Goal: Transaction & Acquisition: Purchase product/service

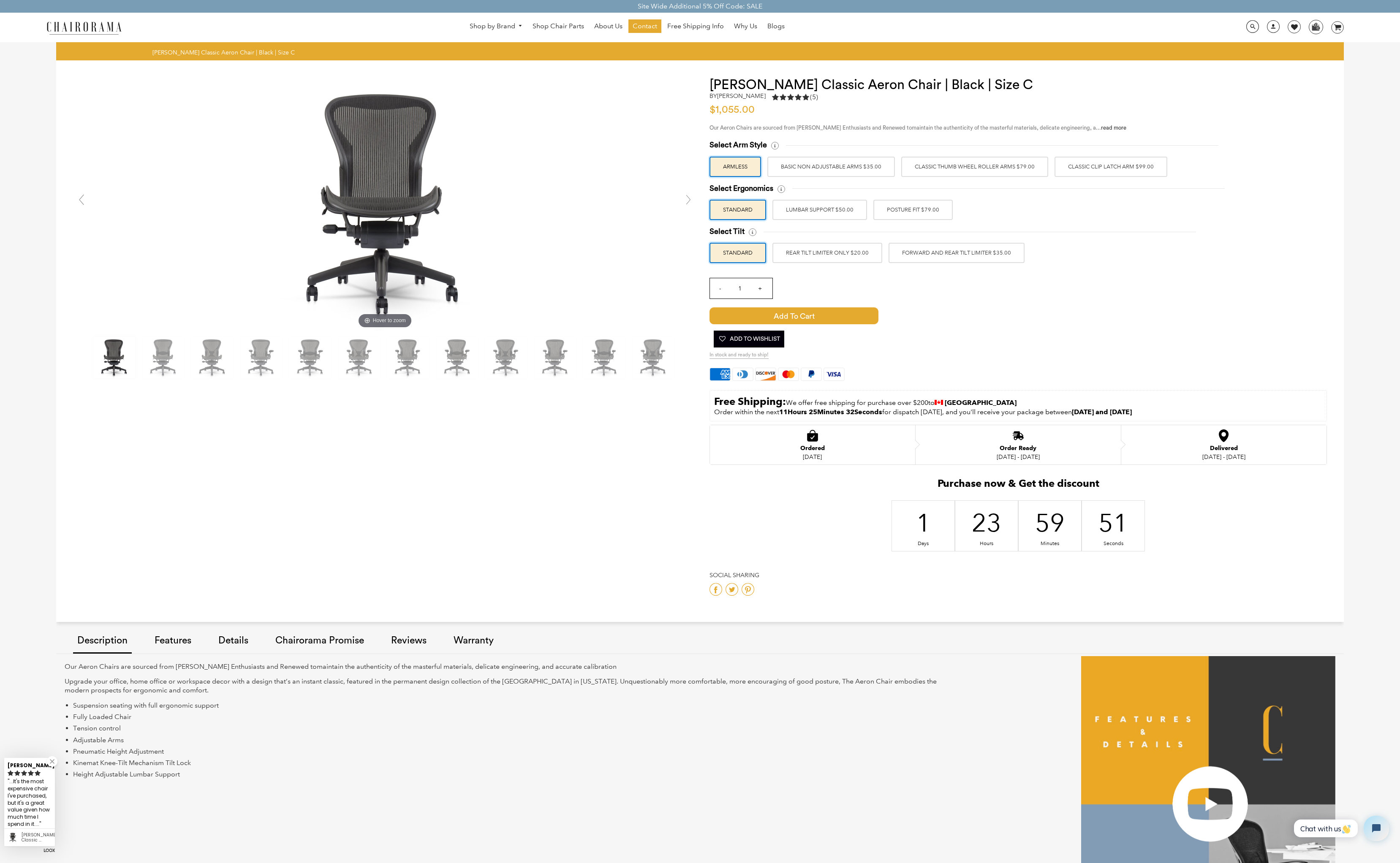
click at [1087, 168] on label "Classic Clip Latch Arm $99.00" at bounding box center [1111, 166] width 113 height 20
click at [0, 0] on input "Classic Clip Latch Arm $99.00" at bounding box center [0, 0] width 0 height 0
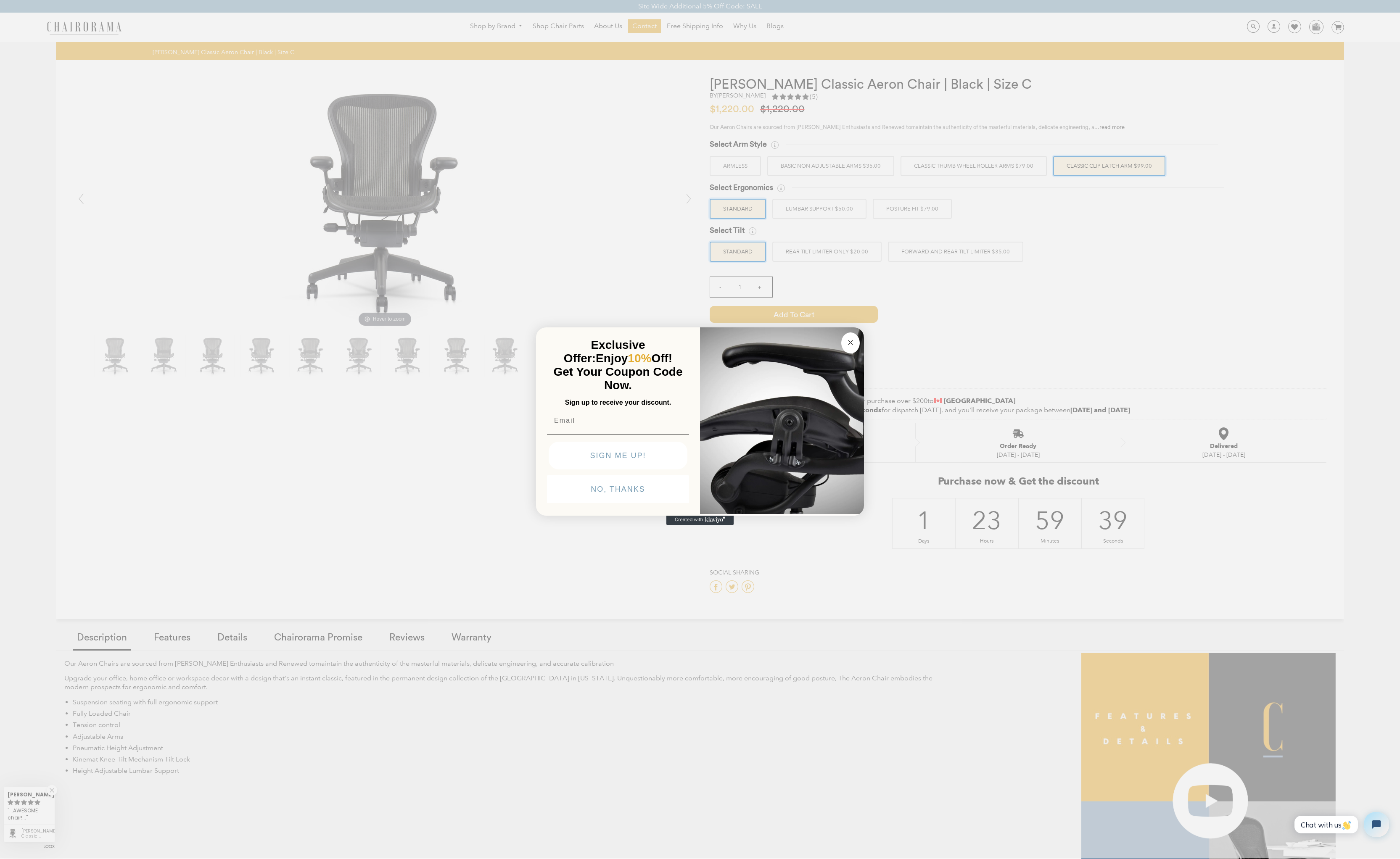
click at [644, 427] on input "Email" at bounding box center [617, 421] width 142 height 17
click at [644, 424] on input "Email" at bounding box center [617, 421] width 142 height 17
click at [641, 415] on input "Email" at bounding box center [617, 421] width 142 height 17
type input "danutz@hotmail.com"
click input "Submit" at bounding box center [0, 0] width 0 height 0
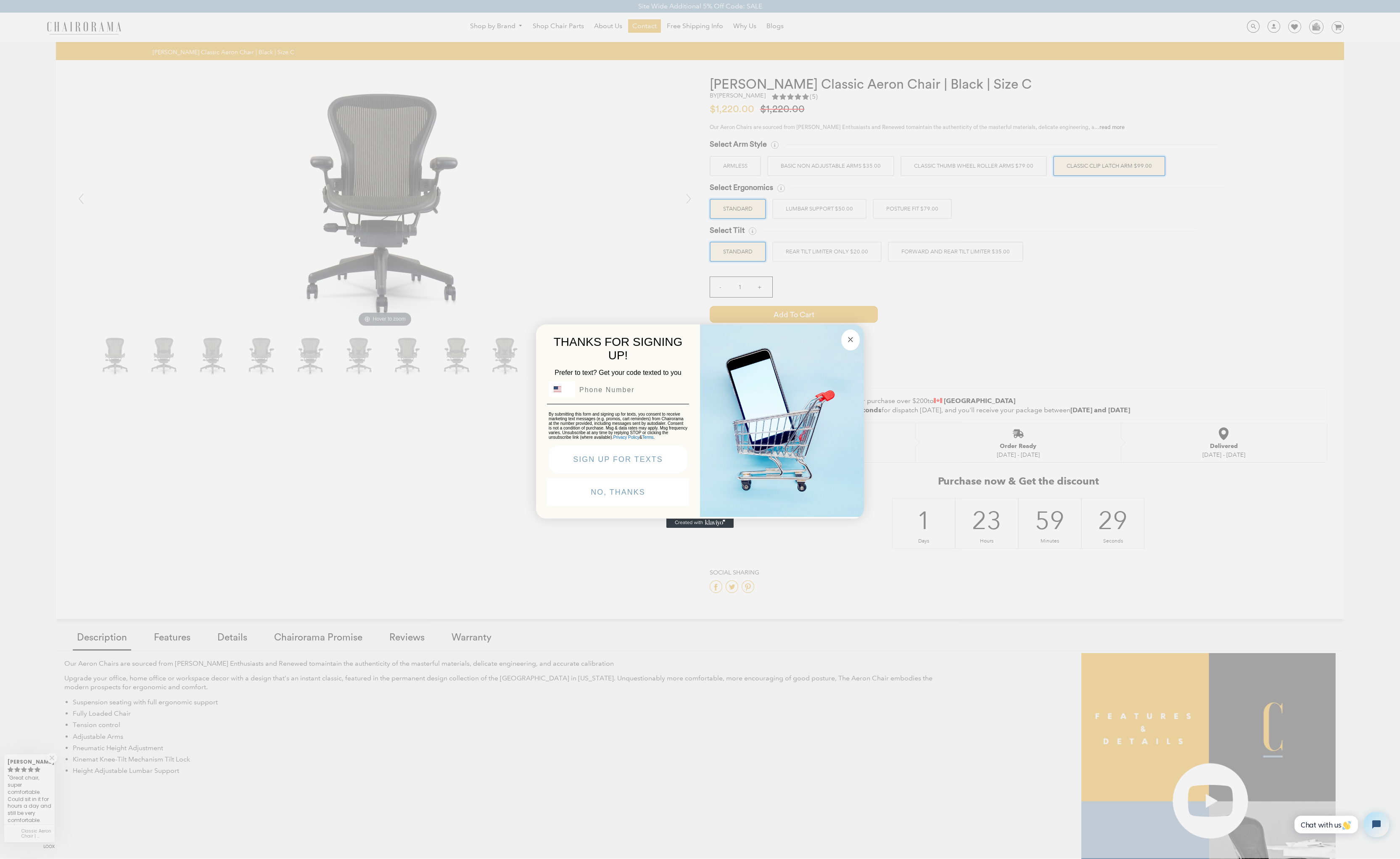
click at [628, 450] on button "SIGN UP FOR TEXTS" at bounding box center [618, 459] width 139 height 28
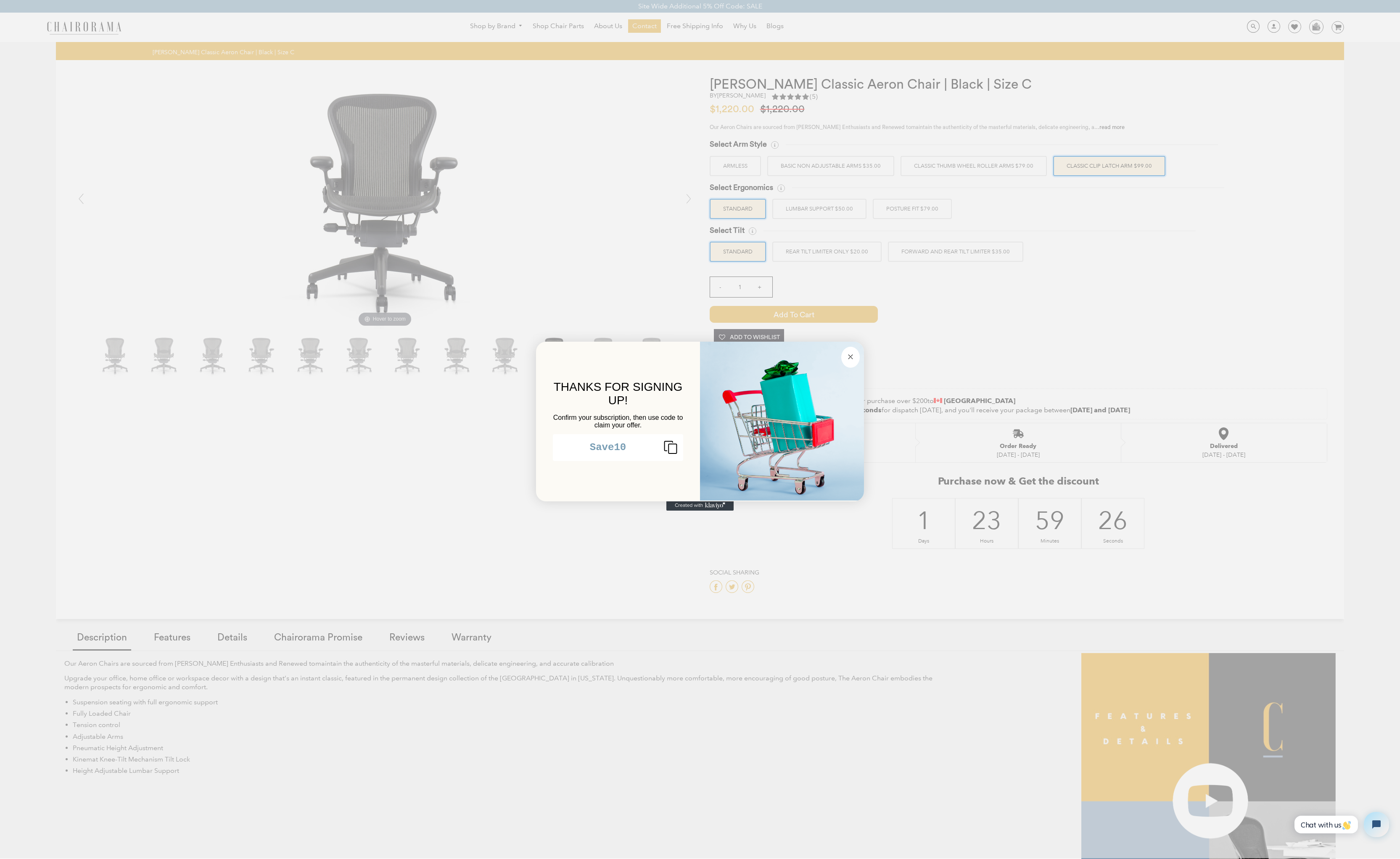
click at [667, 453] on icon "Copy coupon code" at bounding box center [667, 447] width 20 height 14
click at [851, 360] on circle "Close dialog" at bounding box center [851, 356] width 10 height 10
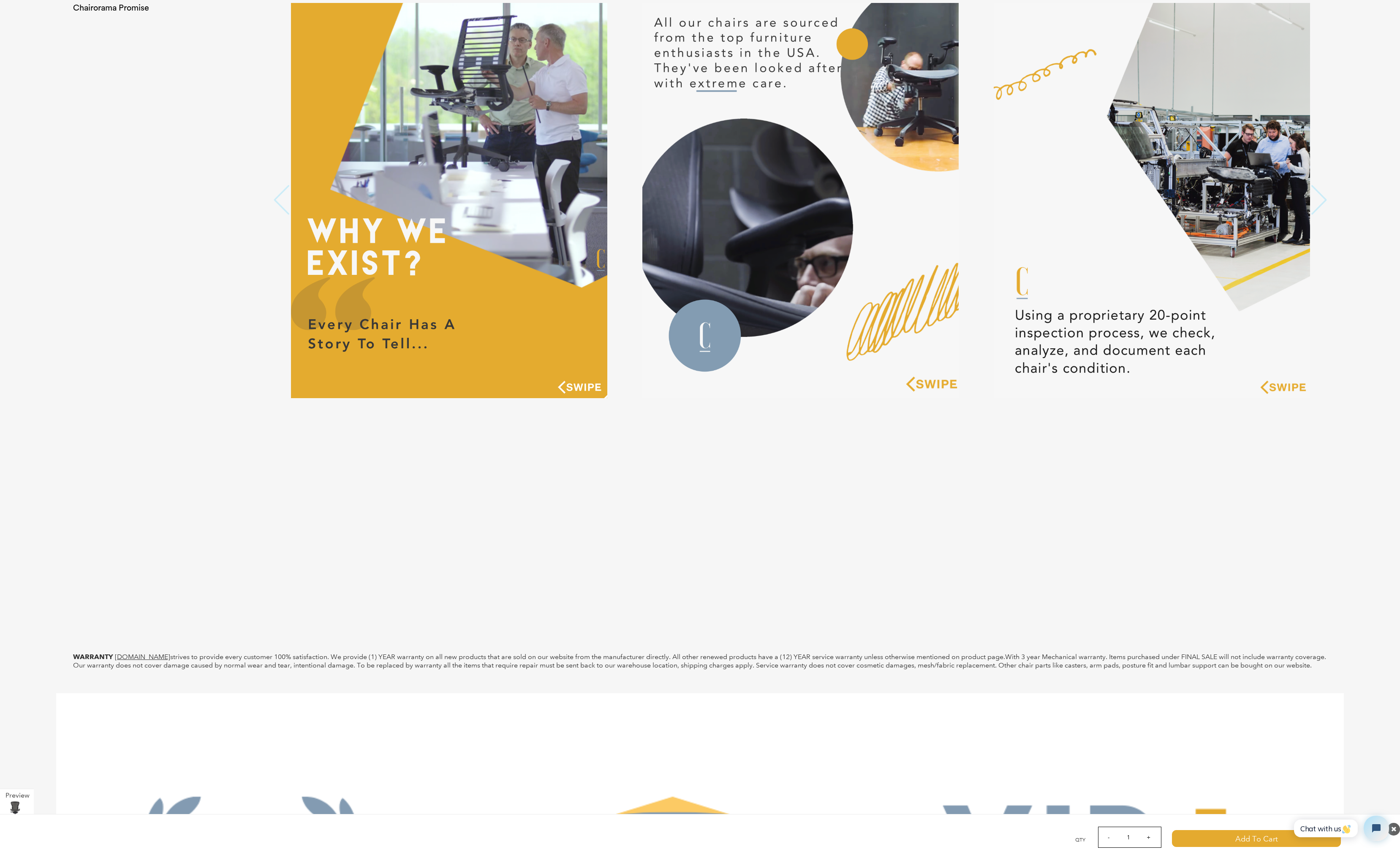
scroll to position [4188, 0]
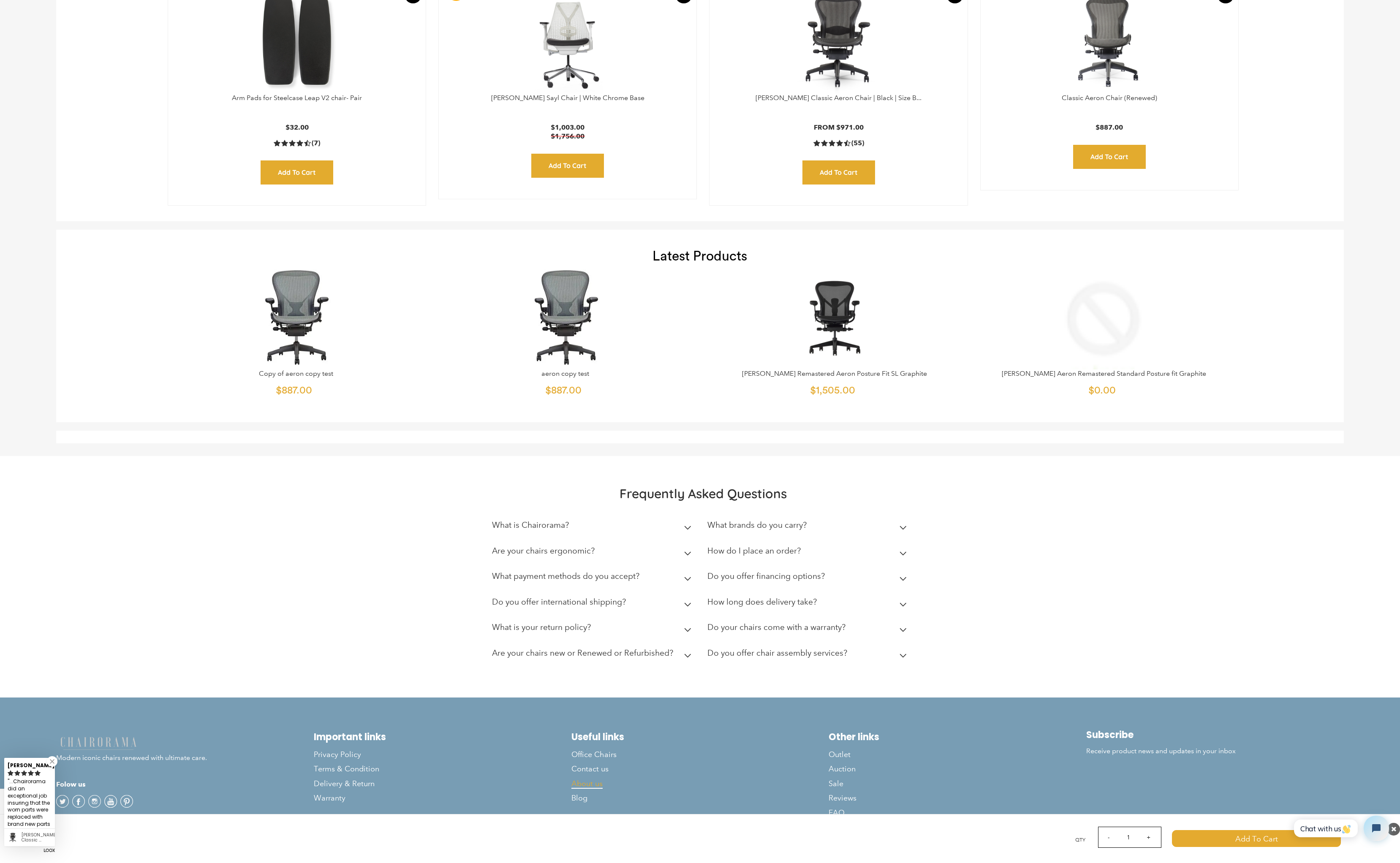
click at [599, 782] on span "About us" at bounding box center [587, 784] width 31 height 10
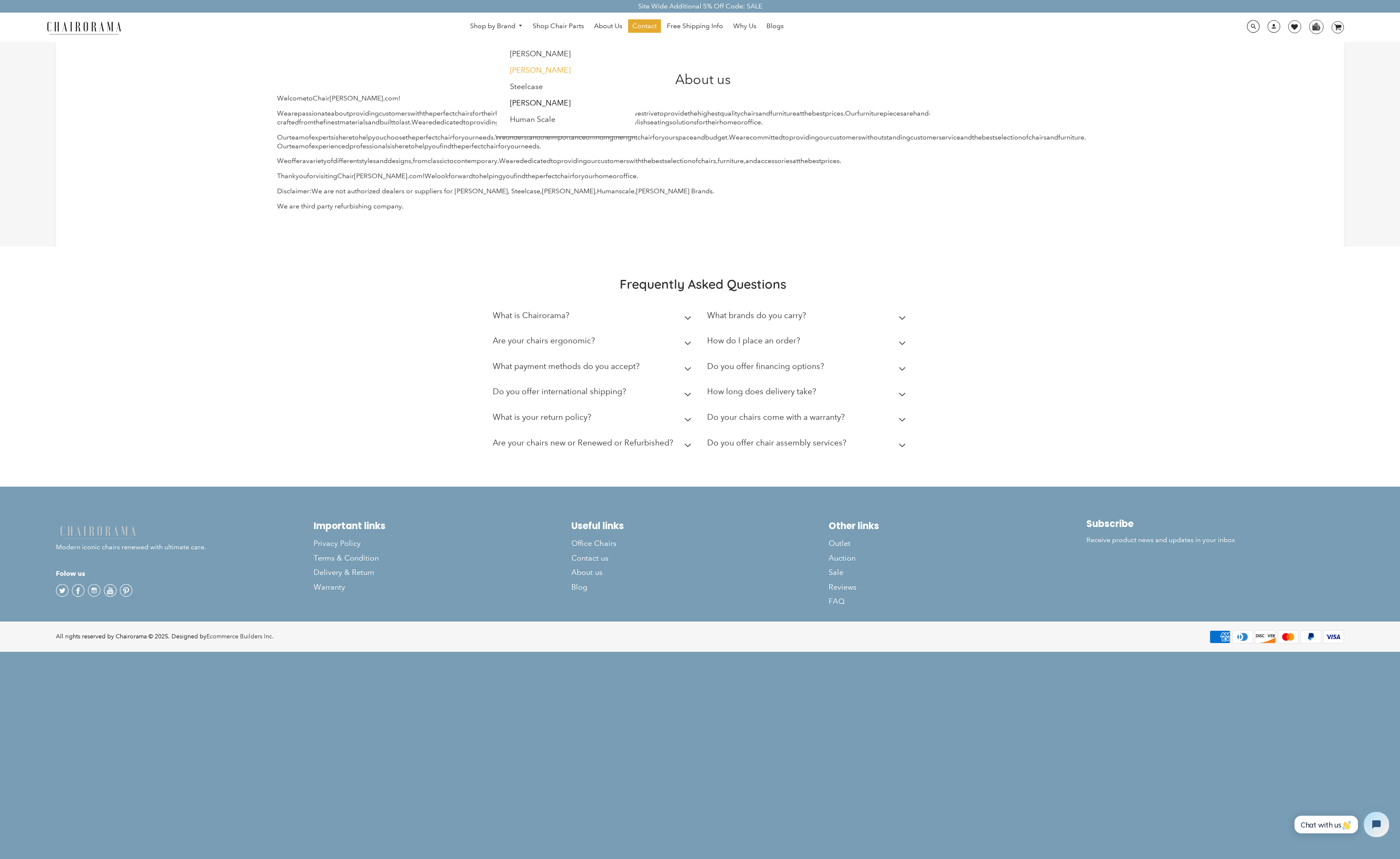
click at [522, 66] on link "[PERSON_NAME]" at bounding box center [540, 70] width 60 height 9
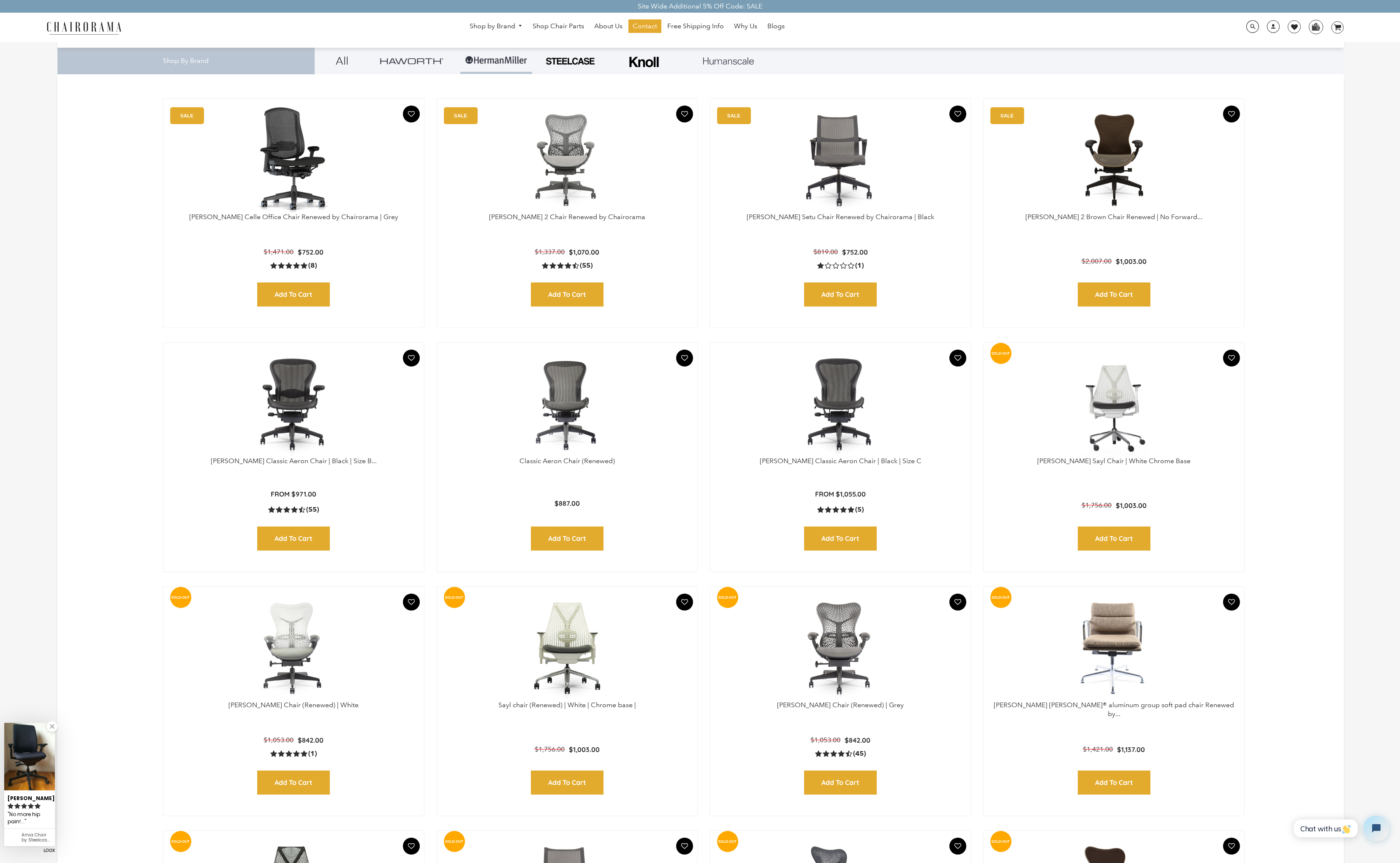
scroll to position [376, 0]
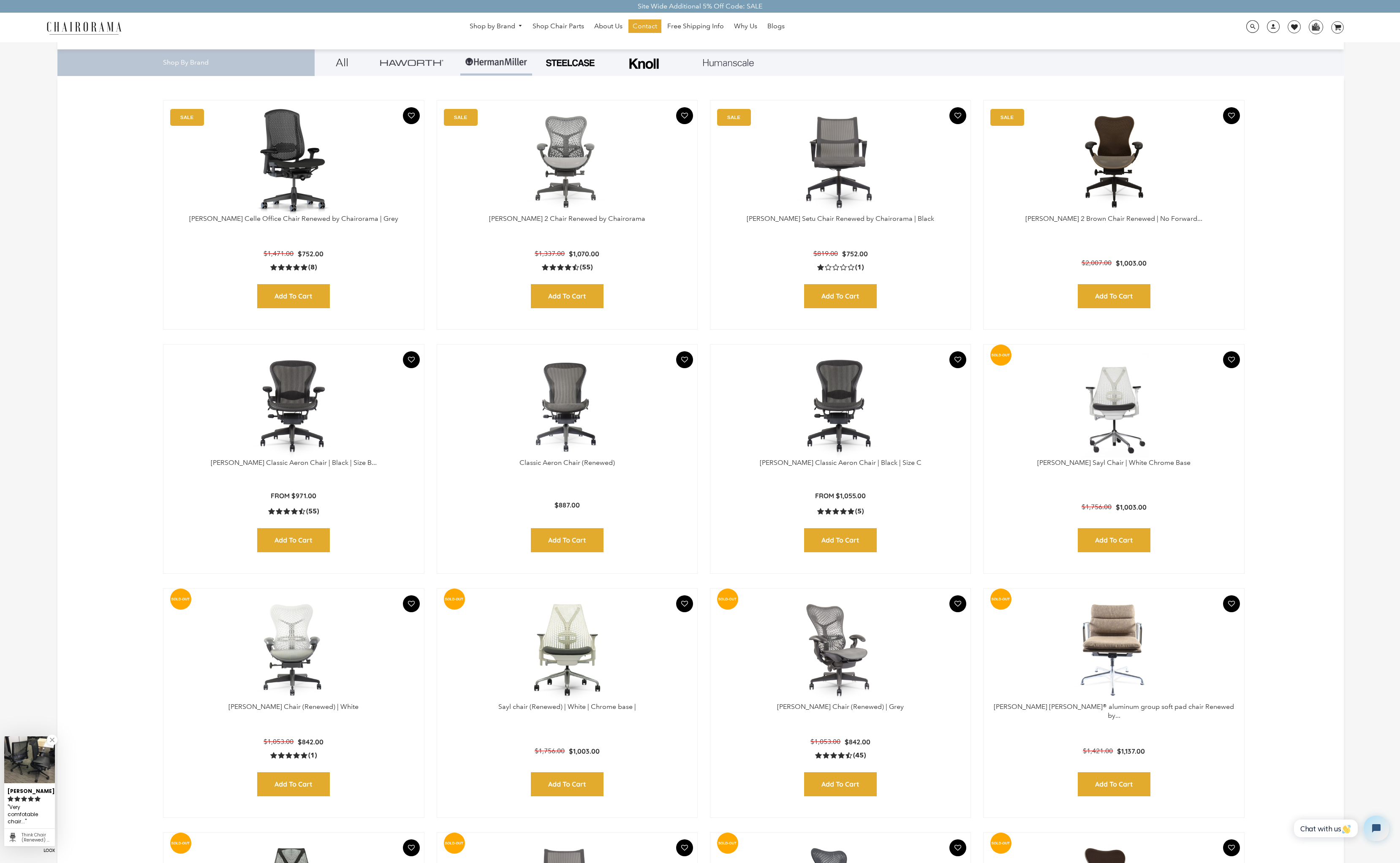
click at [833, 419] on img at bounding box center [841, 406] width 244 height 105
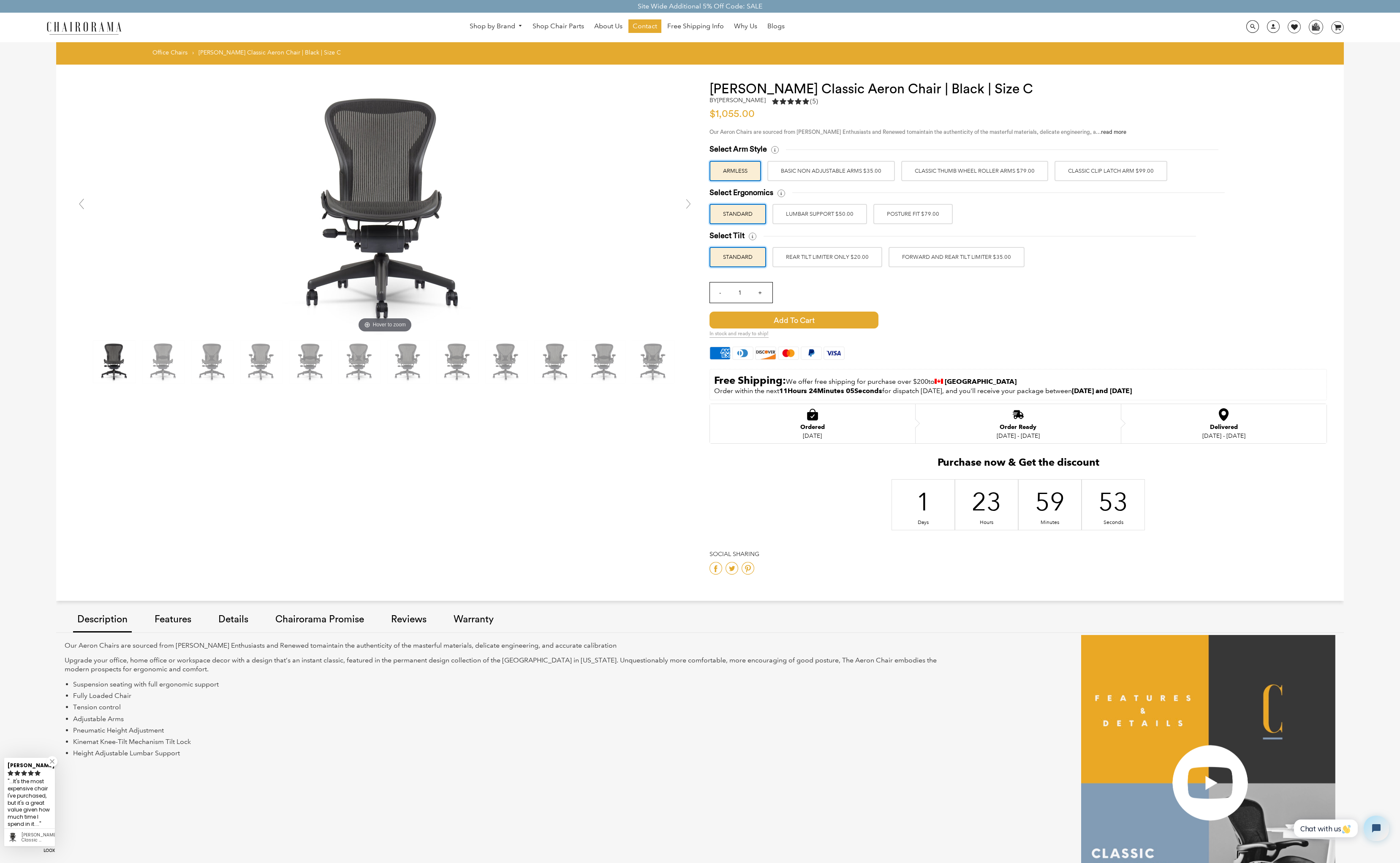
click at [1024, 171] on label "Classic Thumb Wheel Roller Arms $79.00" at bounding box center [975, 171] width 147 height 20
click at [0, 0] on input "Classic Thumb Wheel Roller Arms $79.00" at bounding box center [0, 0] width 0 height 0
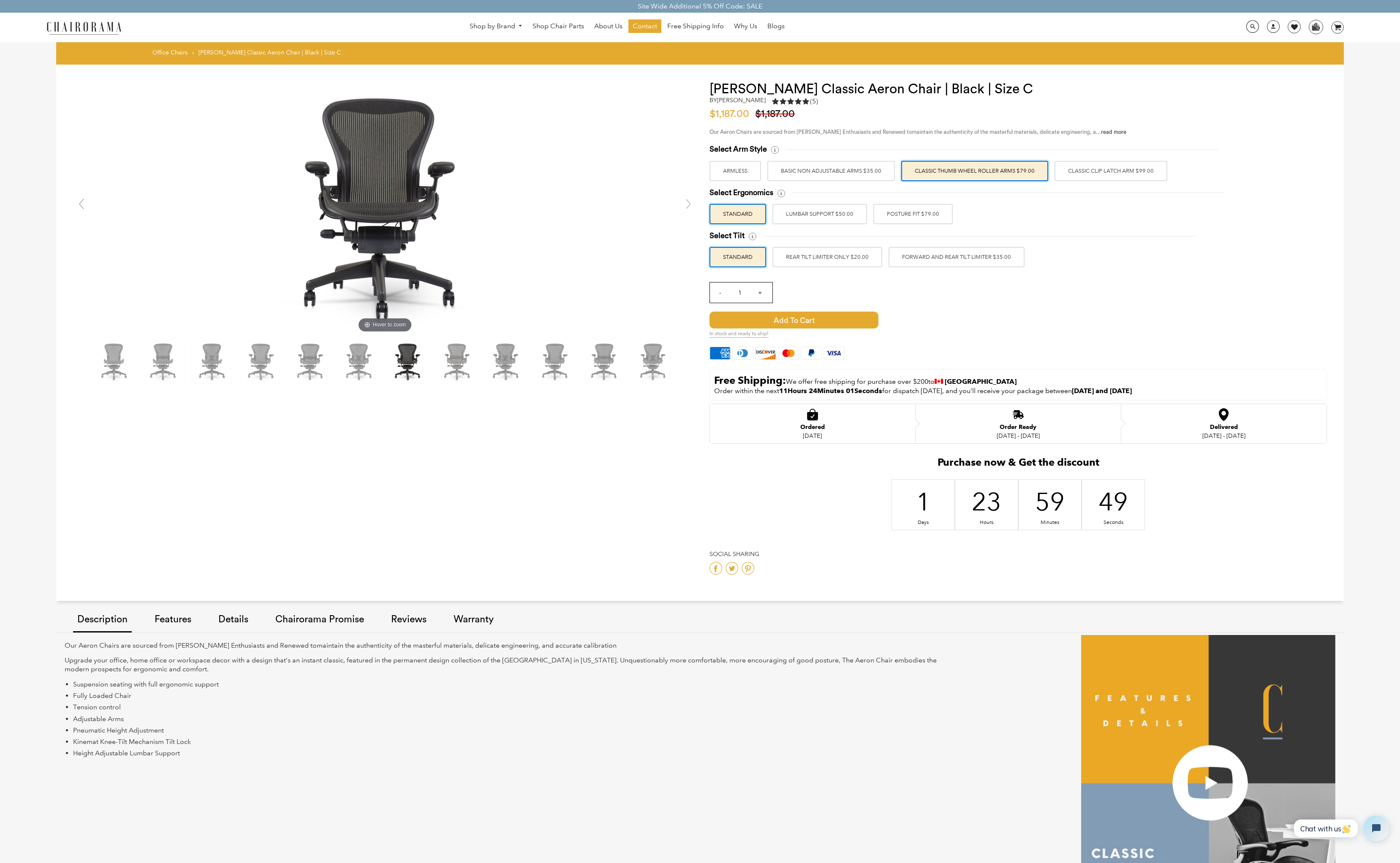
click at [1097, 170] on label "Classic Clip Latch Arm $99.00" at bounding box center [1111, 171] width 113 height 20
click at [0, 0] on input "Classic Clip Latch Arm $99.00" at bounding box center [0, 0] width 0 height 0
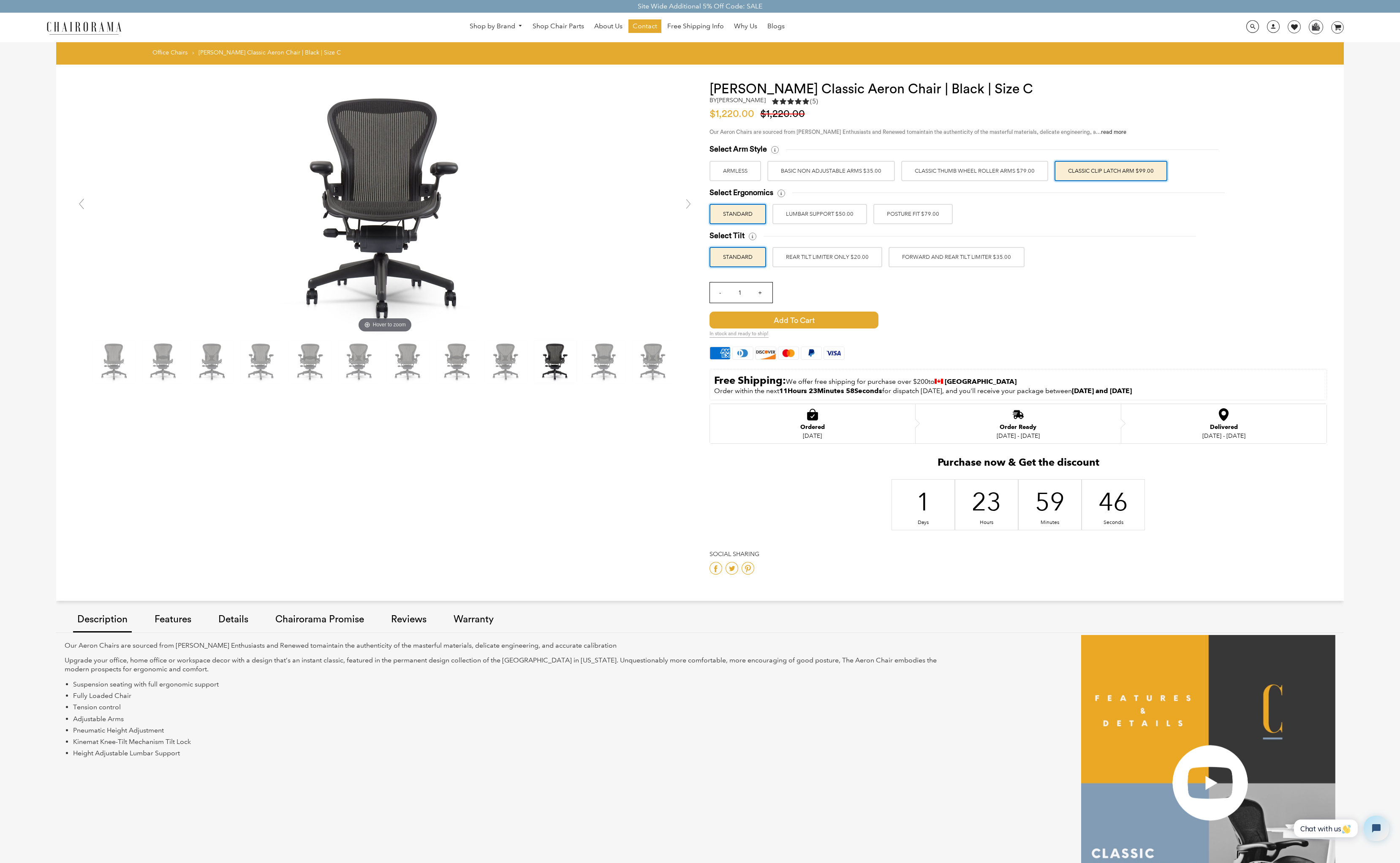
click at [1007, 172] on label "Classic Thumb Wheel Roller Arms $79.00" at bounding box center [975, 171] width 147 height 20
click at [0, 0] on input "Classic Thumb Wheel Roller Arms $79.00" at bounding box center [0, 0] width 0 height 0
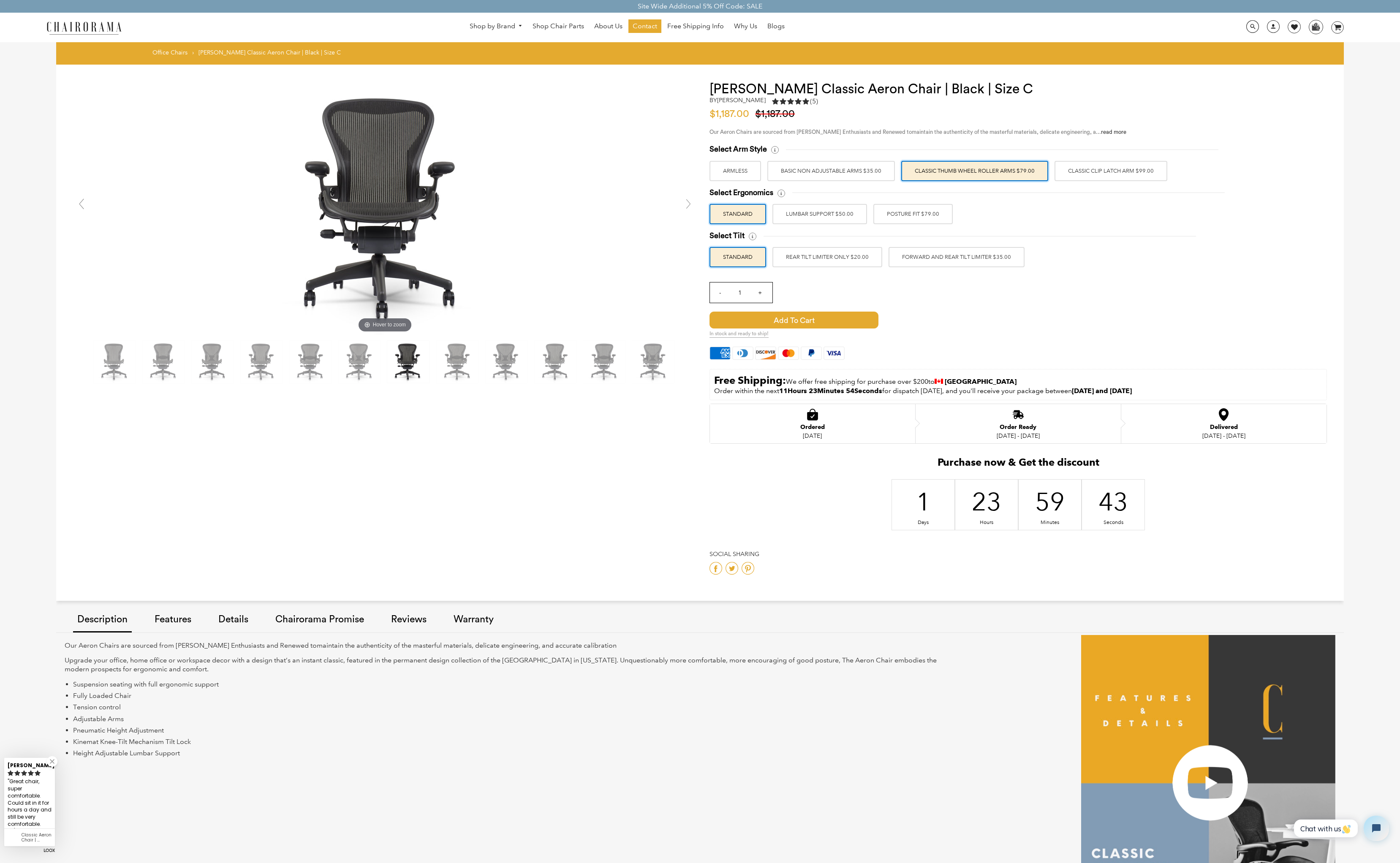
click at [938, 217] on label "POSTURE FIT $79.00" at bounding box center [913, 214] width 79 height 20
click at [0, 0] on input "POSTURE FIT $79.00" at bounding box center [0, 0] width 0 height 0
click at [954, 258] on label "FORWARD AND REAR TILT LIMITER $35.00" at bounding box center [957, 257] width 136 height 20
click at [0, 0] on input "FORWARD AND REAR TILT LIMITER $35.00" at bounding box center [0, 0] width 0 height 0
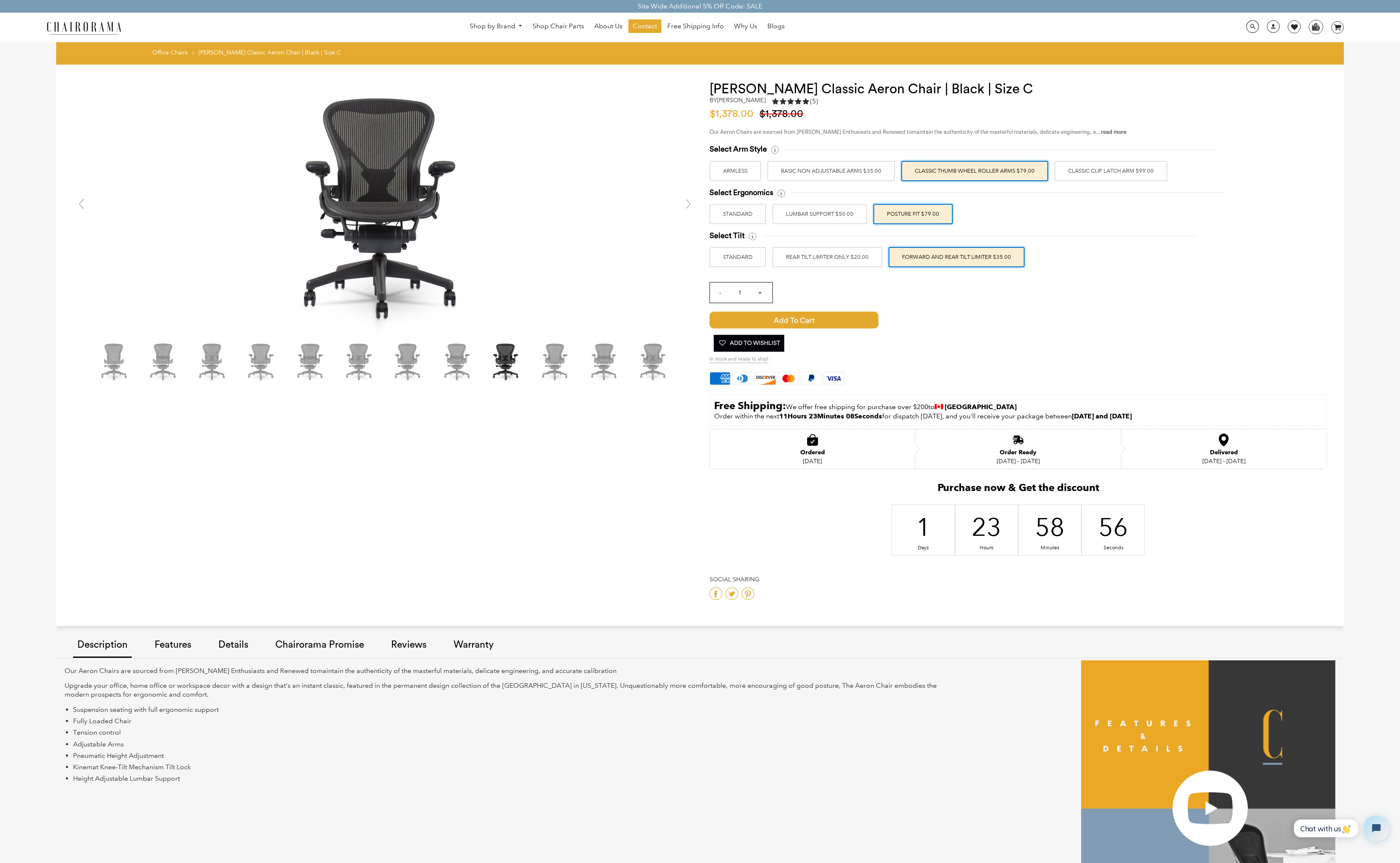
click at [1091, 176] on label "Classic Clip Latch Arm $99.00" at bounding box center [1111, 171] width 113 height 20
click at [0, 0] on input "Classic Clip Latch Arm $99.00" at bounding box center [0, 0] width 0 height 0
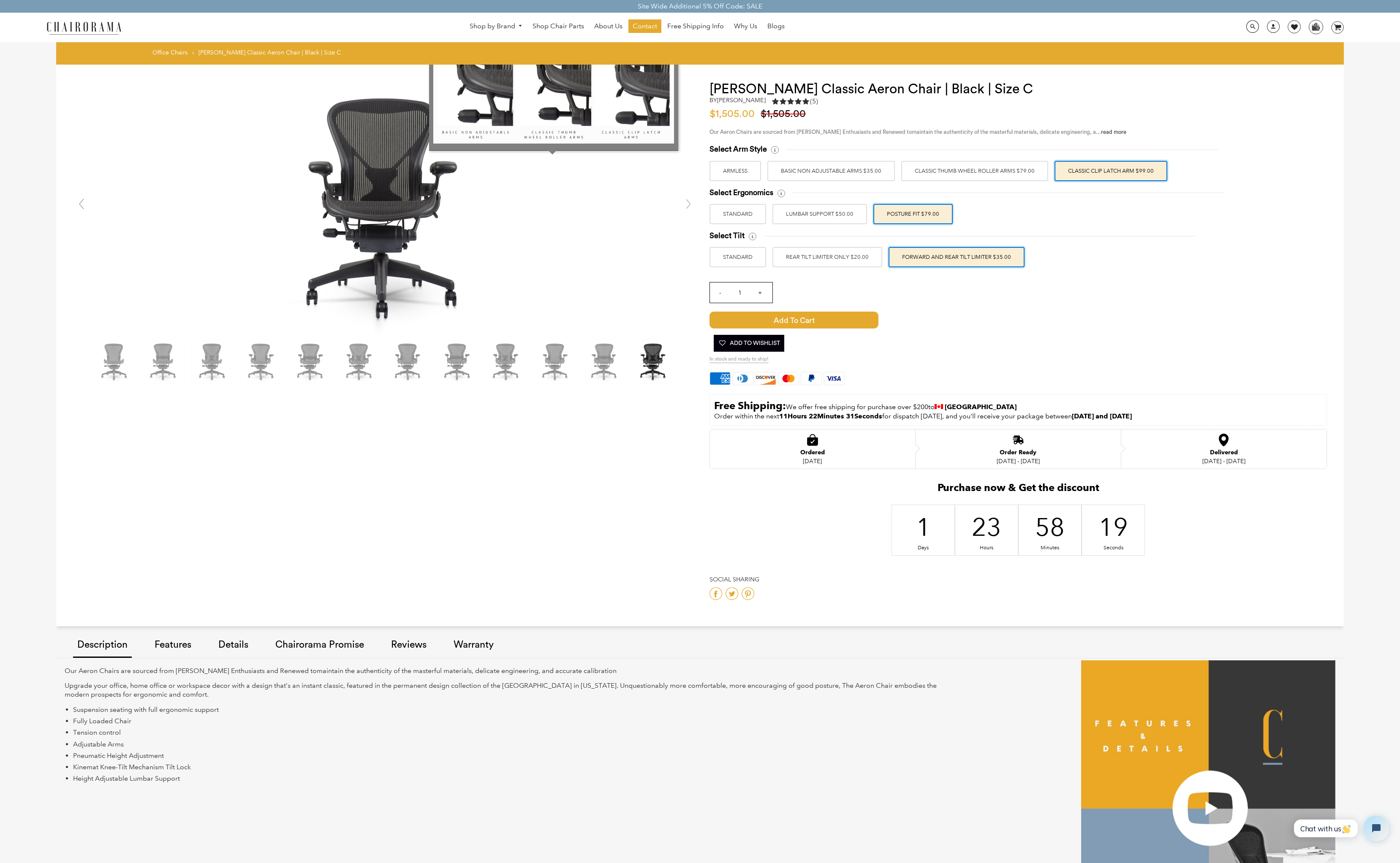
click at [637, 117] on img at bounding box center [554, 63] width 241 height 160
click at [551, 151] on div at bounding box center [554, 64] width 249 height 172
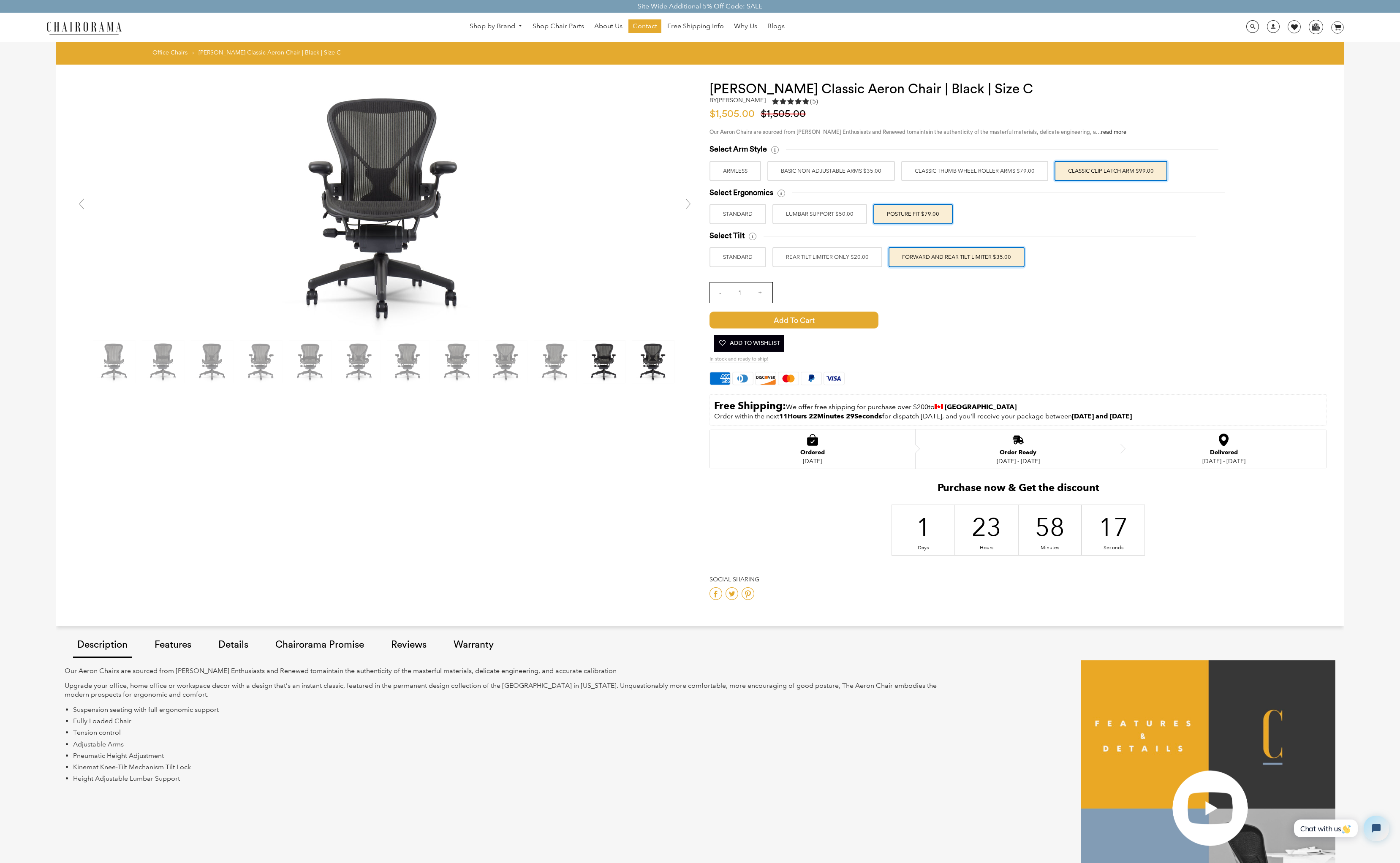
click at [598, 370] on img at bounding box center [604, 361] width 42 height 42
click at [447, 367] on img at bounding box center [457, 361] width 42 height 42
click at [207, 367] on img at bounding box center [212, 361] width 42 height 42
click at [208, 365] on img at bounding box center [212, 361] width 42 height 42
click at [173, 370] on img at bounding box center [163, 361] width 42 height 42
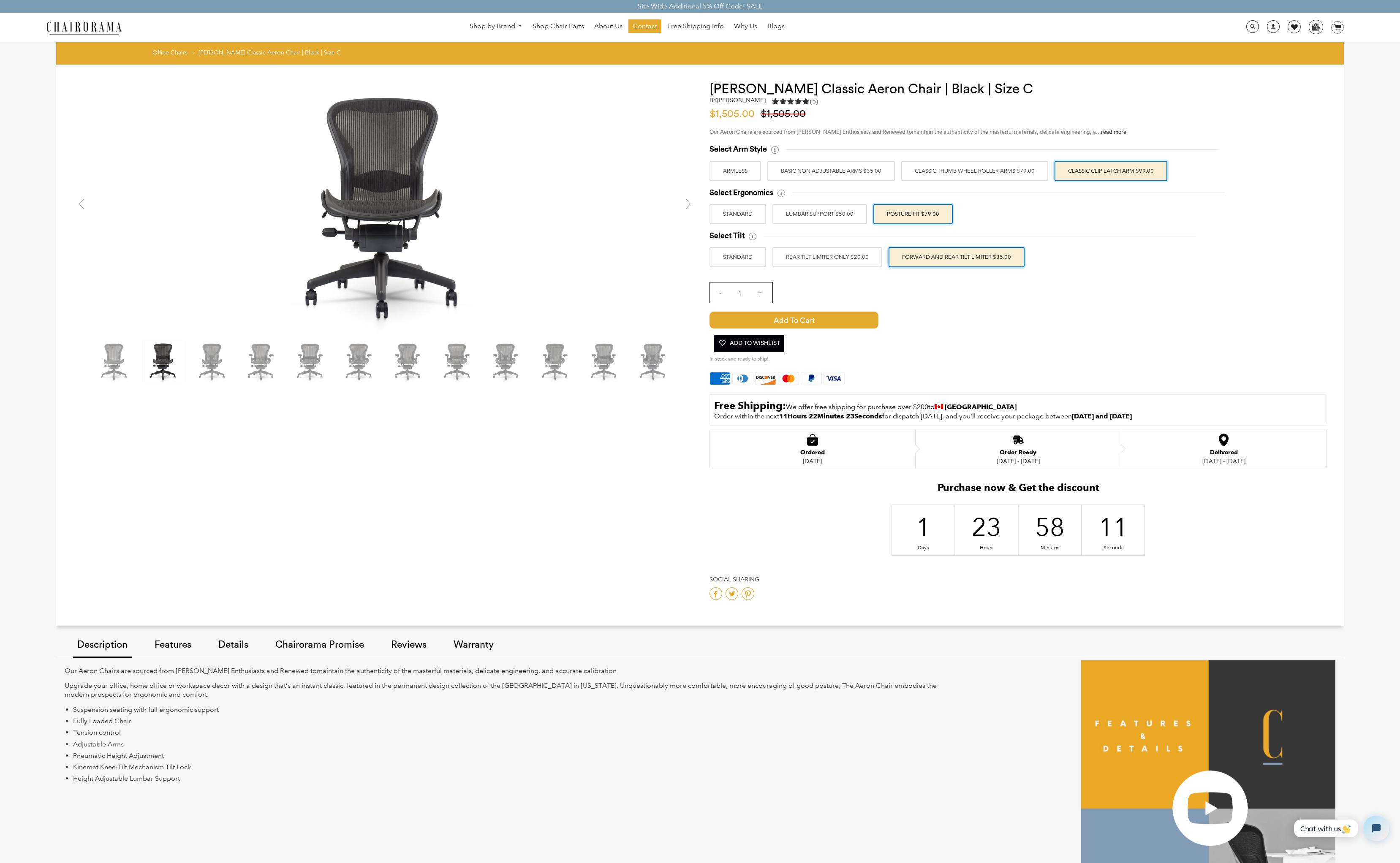
click at [173, 370] on img at bounding box center [163, 361] width 42 height 42
click at [845, 312] on span "Add to Cart" at bounding box center [794, 320] width 169 height 17
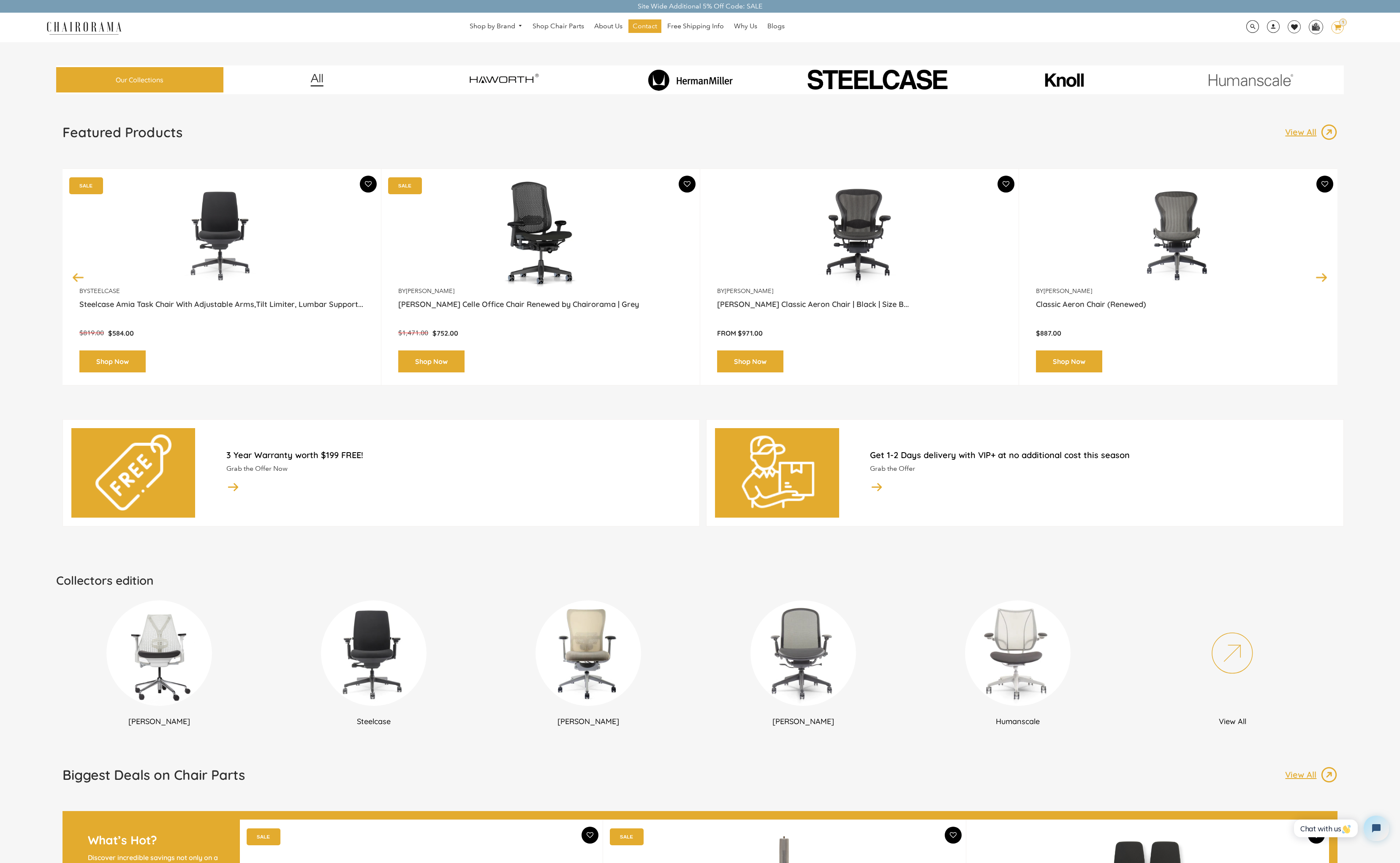
click at [1337, 31] on icon "image/svg+xml Layer 1" at bounding box center [1337, 28] width 13 height 14
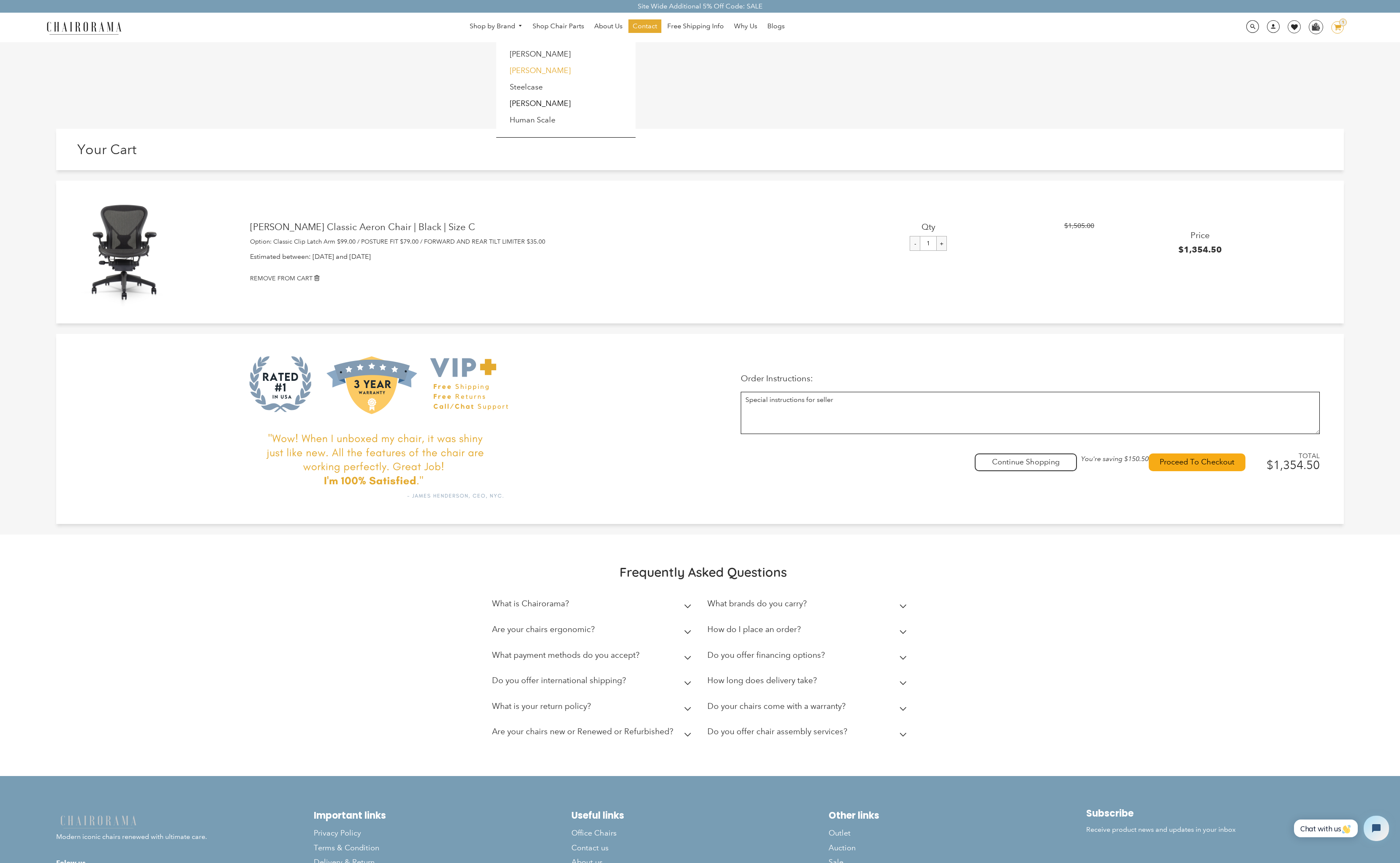
click at [523, 71] on link "[PERSON_NAME]" at bounding box center [540, 70] width 61 height 9
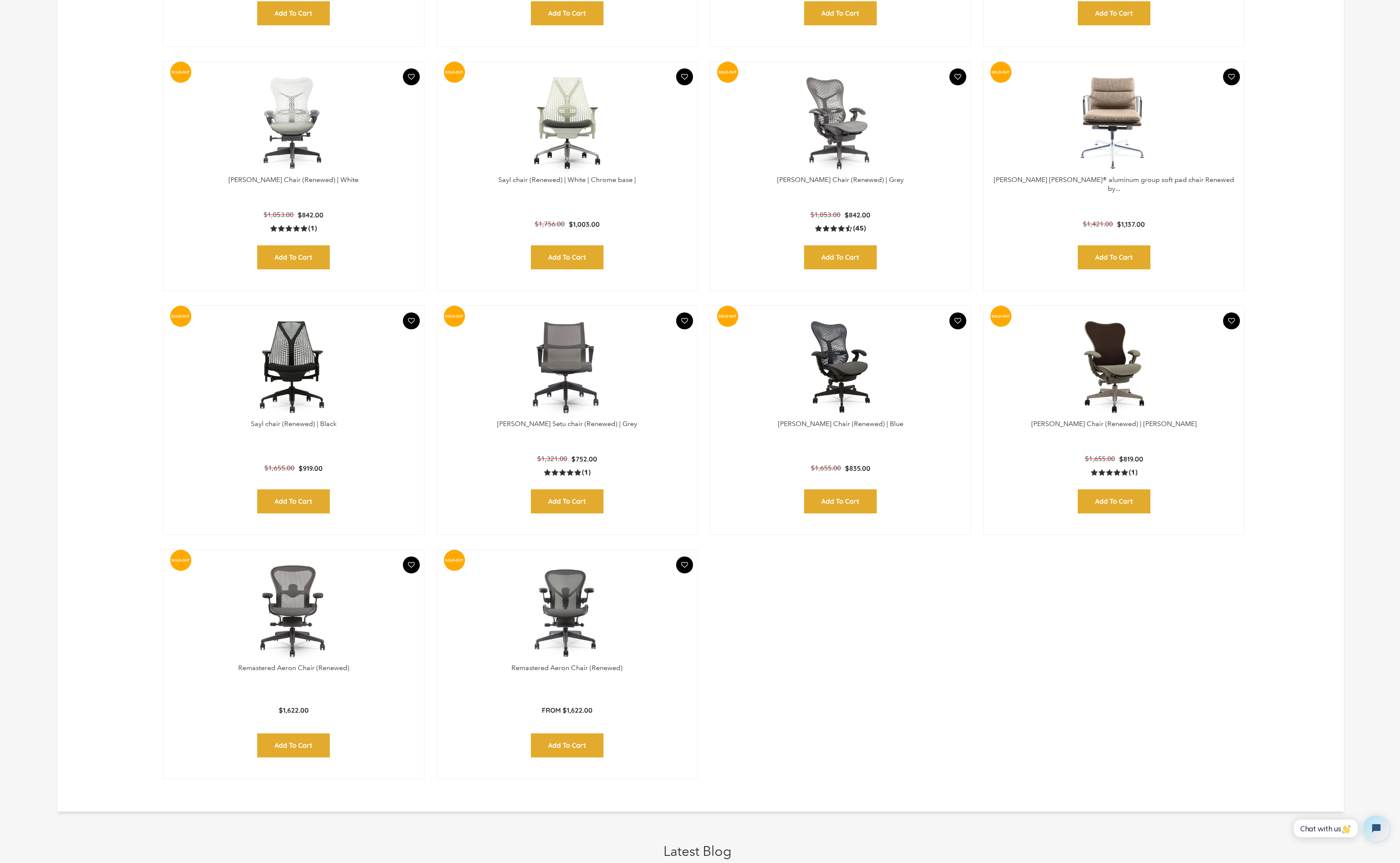
scroll to position [907, 0]
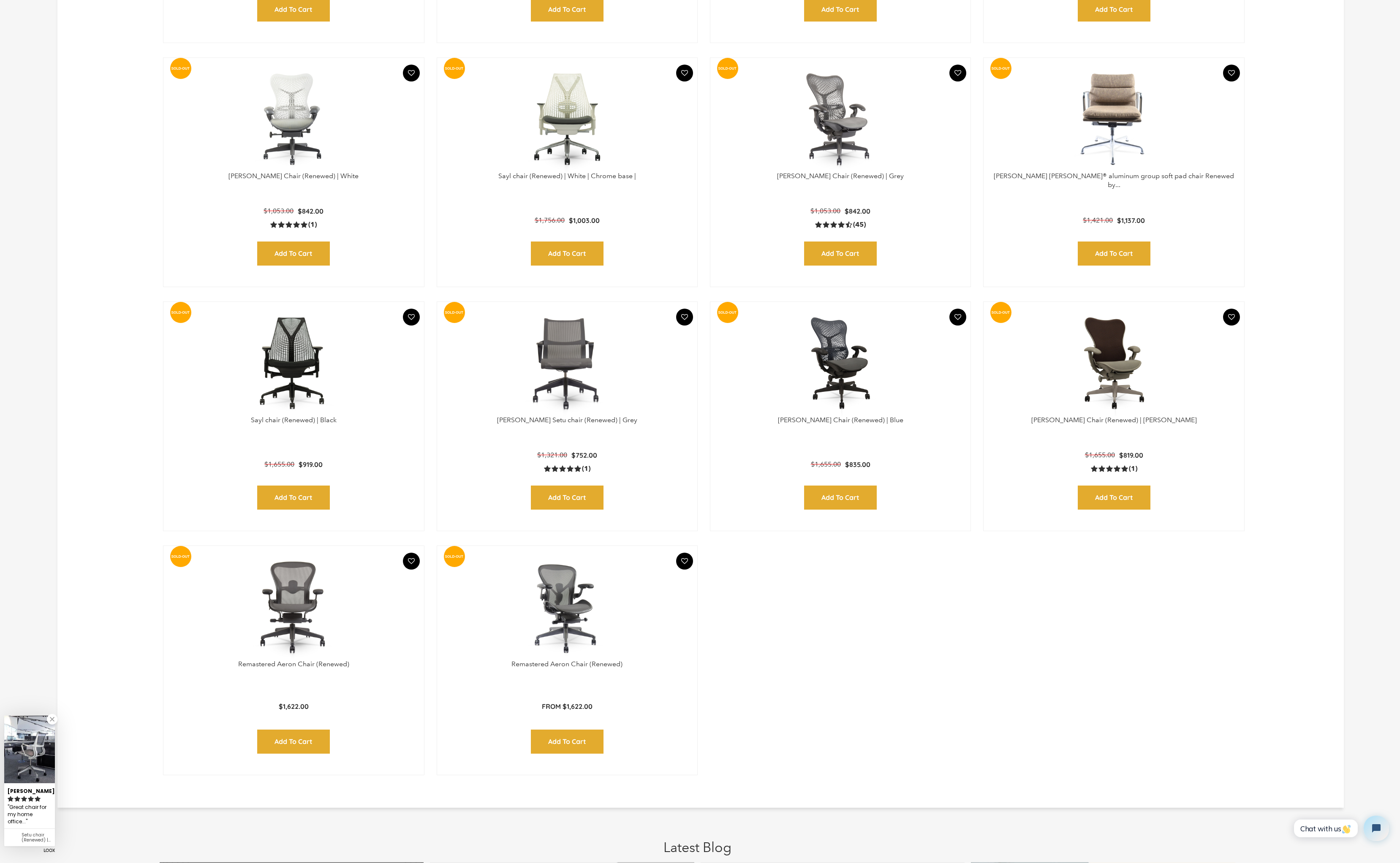
click at [572, 577] on img at bounding box center [567, 607] width 244 height 105
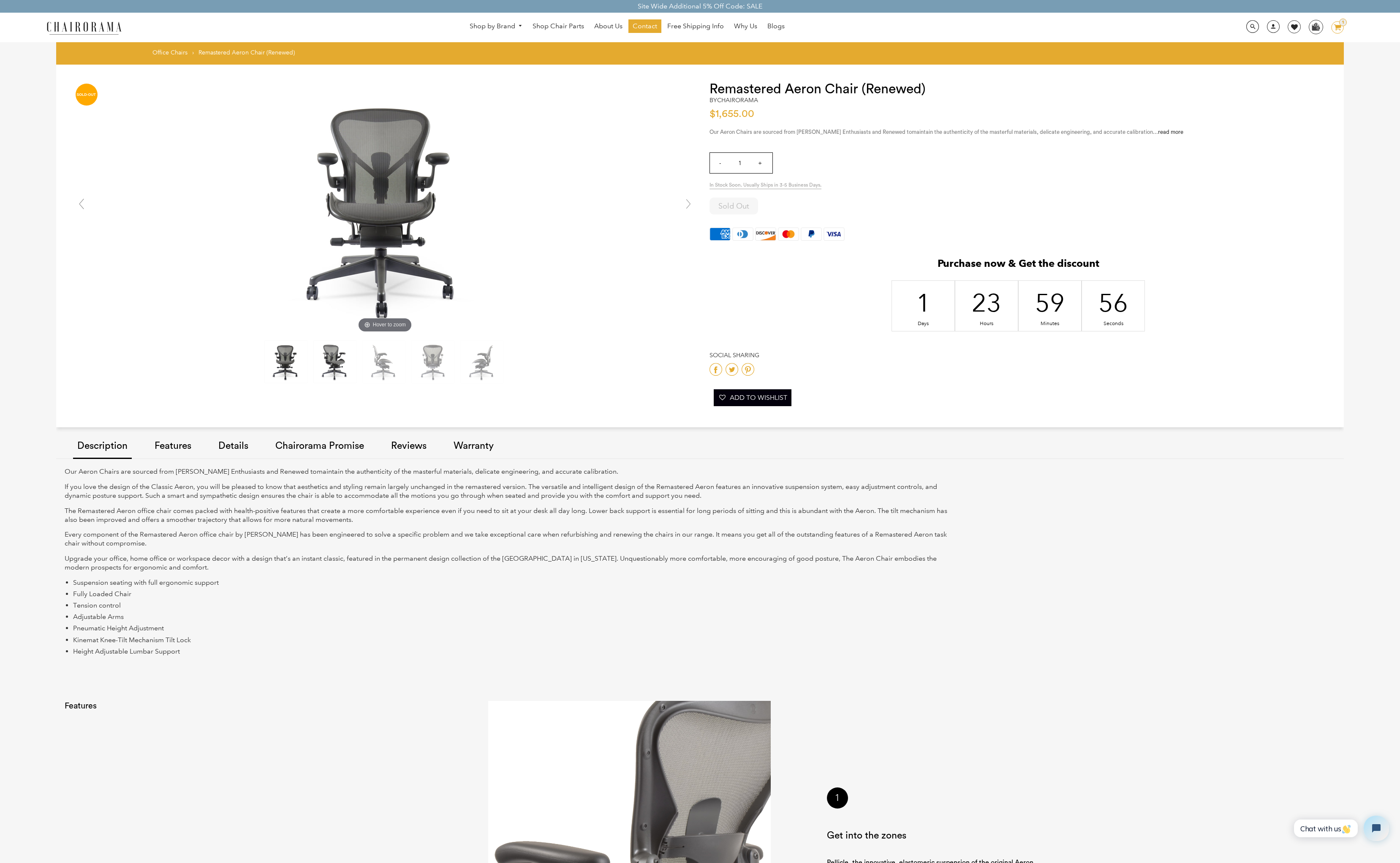
click at [336, 367] on img at bounding box center [335, 361] width 42 height 42
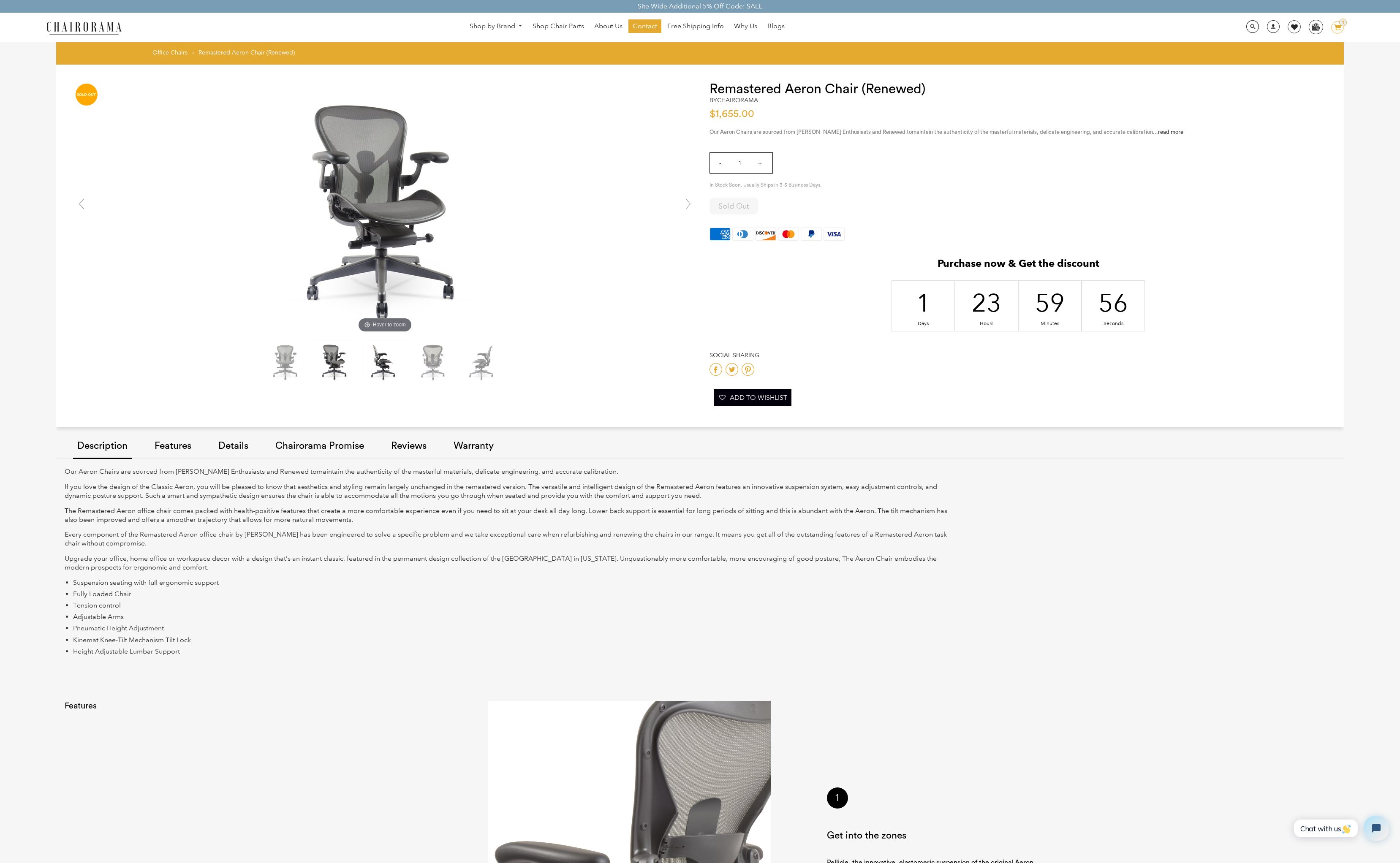
click at [395, 356] on img at bounding box center [383, 361] width 42 height 42
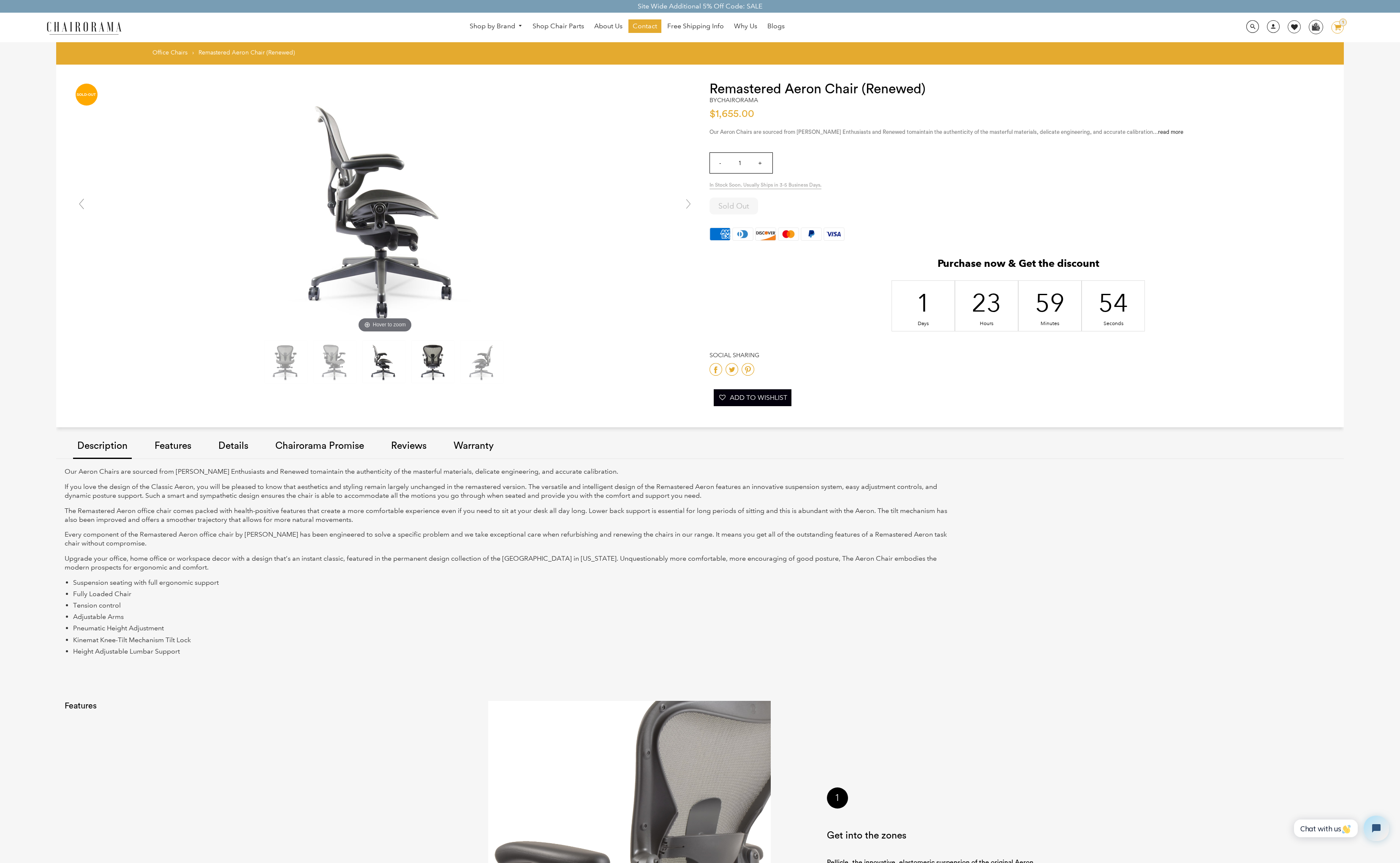
click at [438, 359] on img at bounding box center [432, 361] width 42 height 42
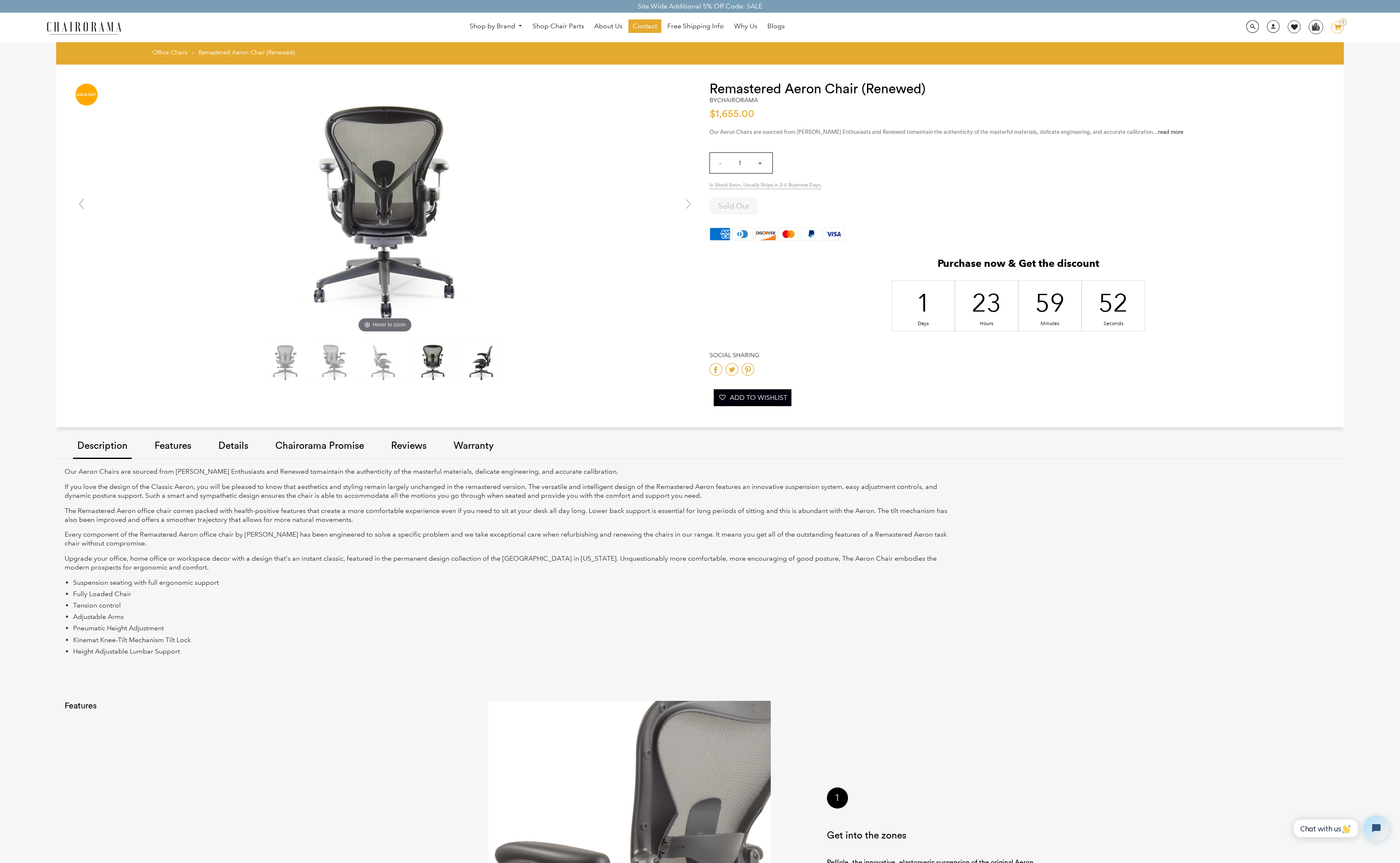
click at [480, 363] on img at bounding box center [482, 361] width 42 height 42
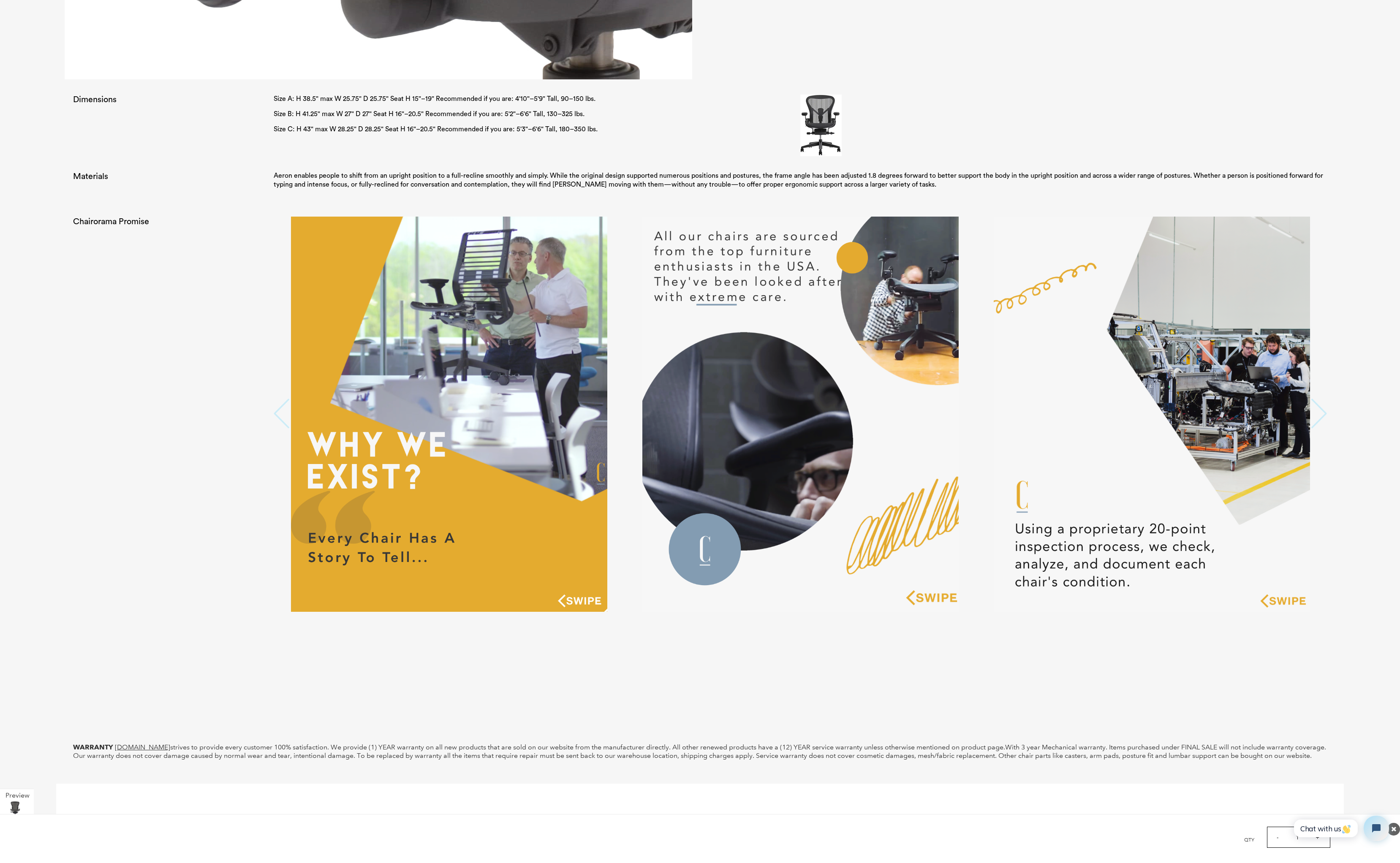
scroll to position [1933, 0]
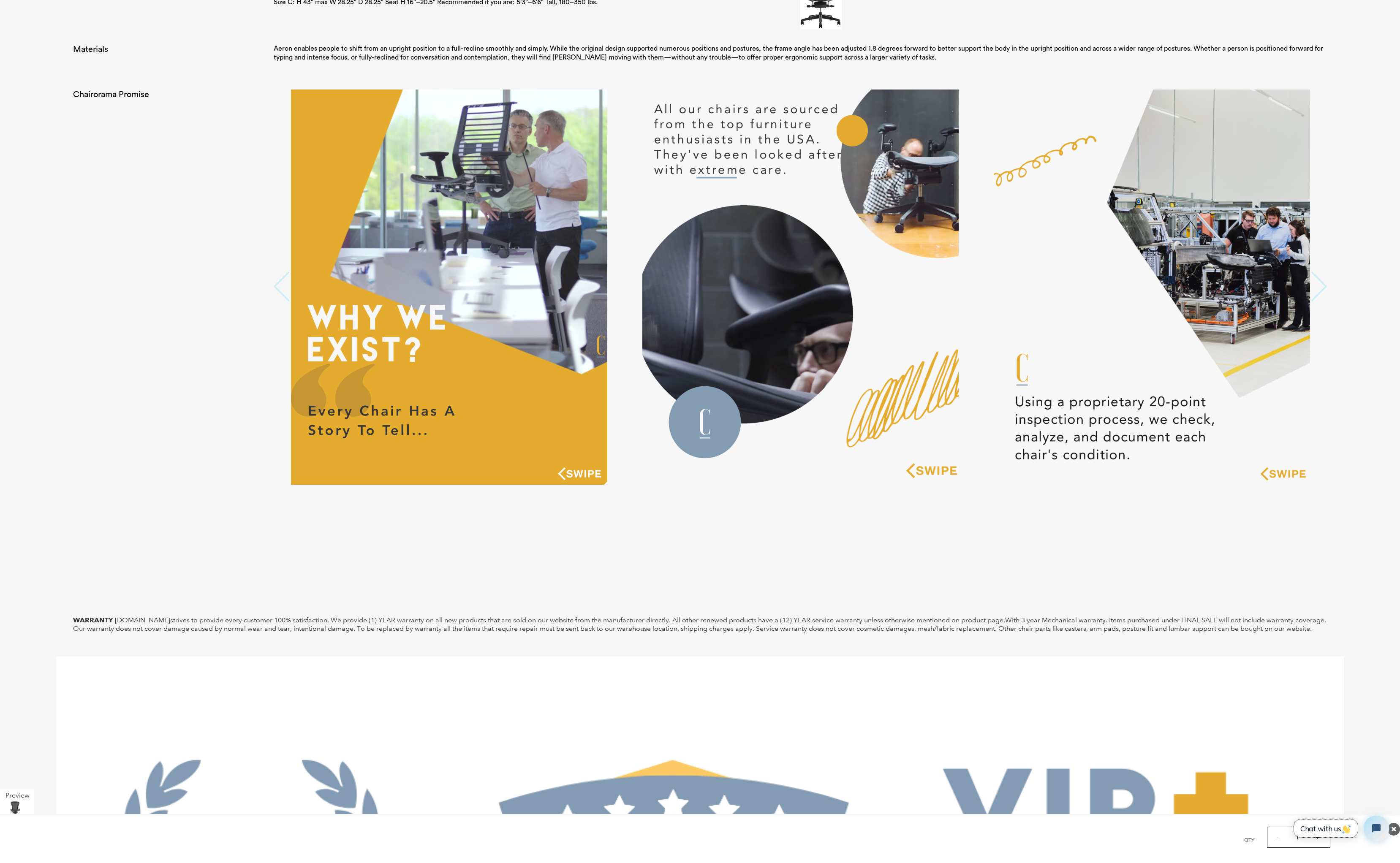
click at [1316, 824] on span "Chat with us" at bounding box center [1326, 829] width 51 height 9
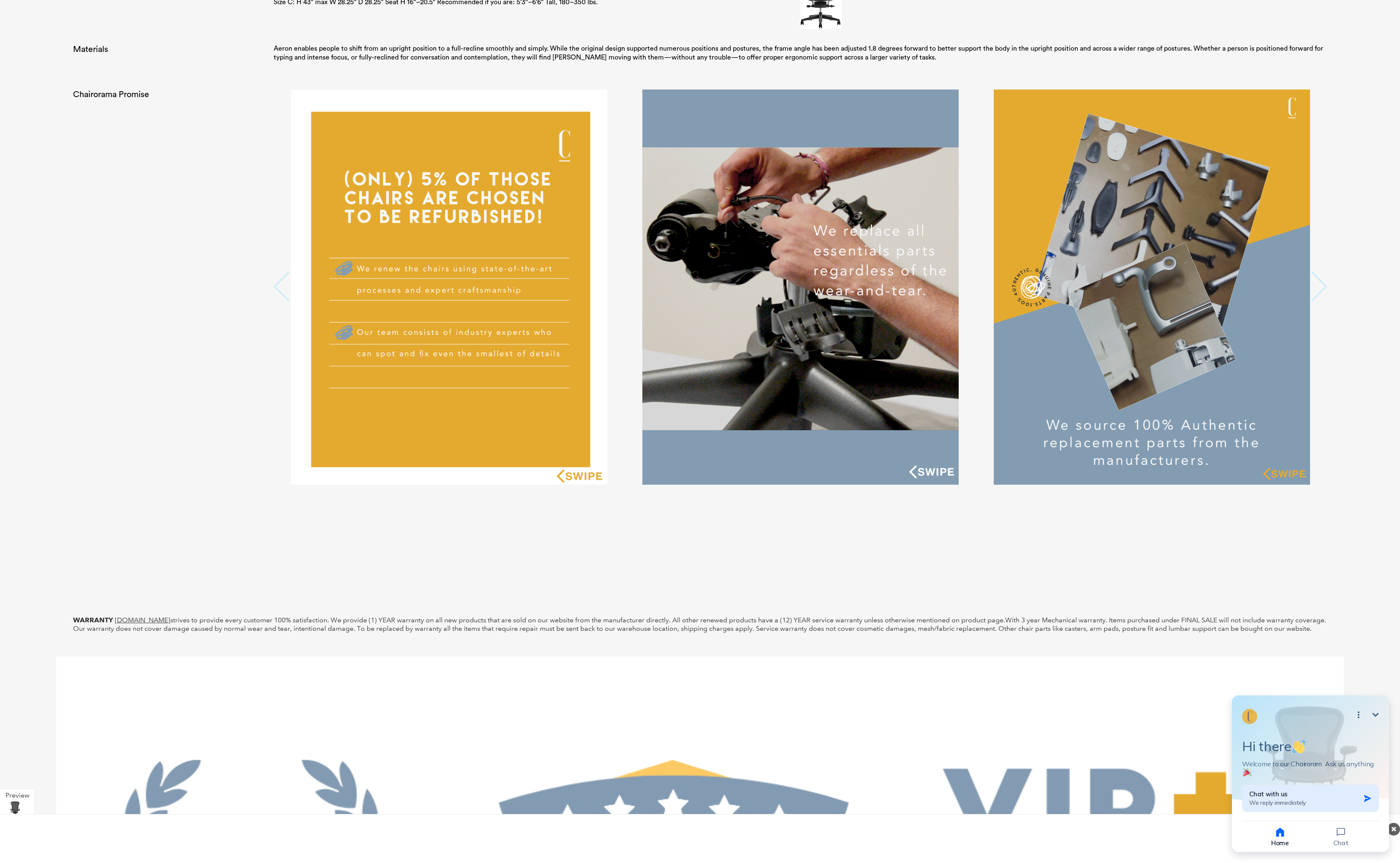
click at [1271, 805] on span "We reply immediately" at bounding box center [1278, 803] width 57 height 8
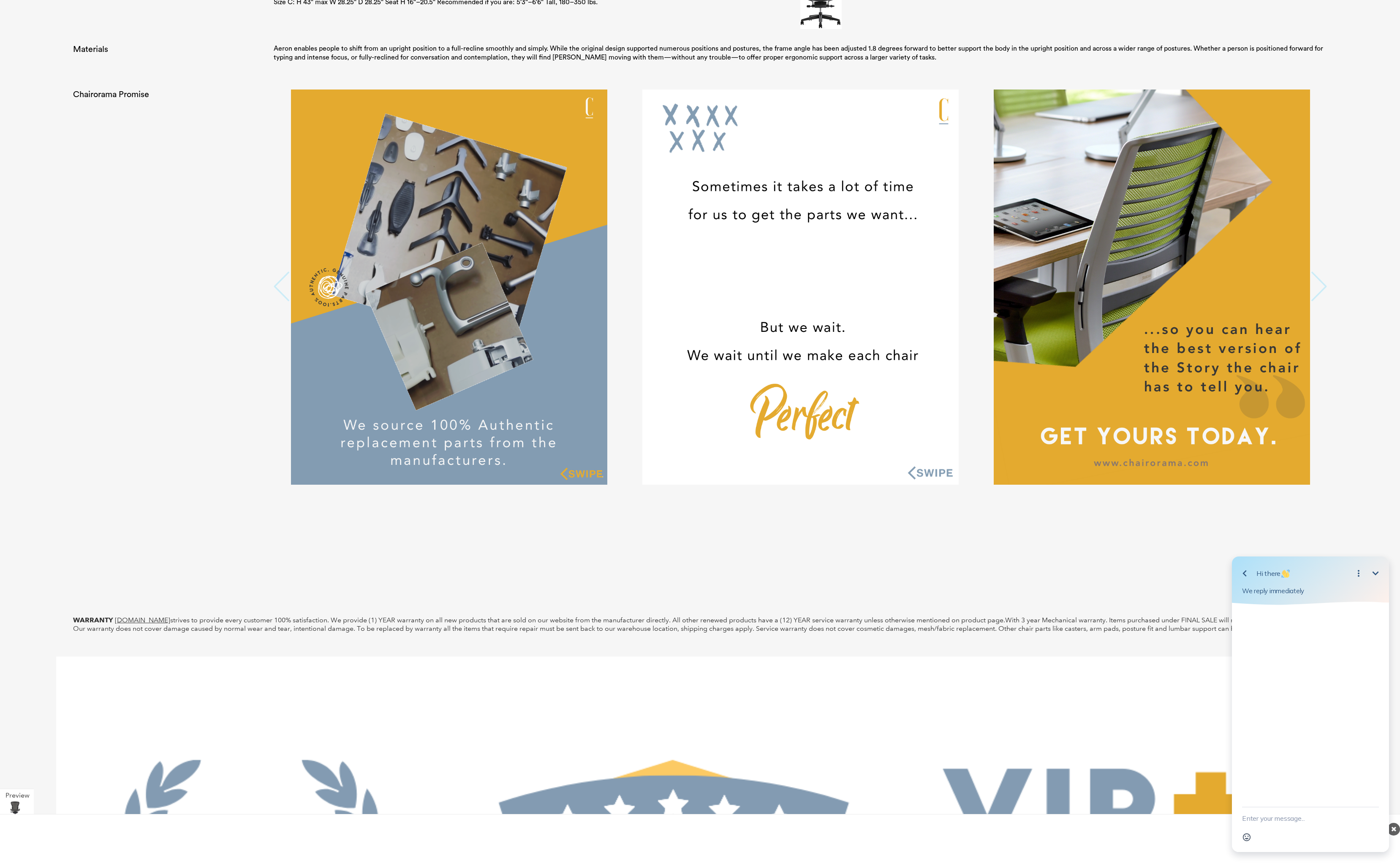
click at [1286, 828] on textarea "New message" at bounding box center [1310, 818] width 137 height 22
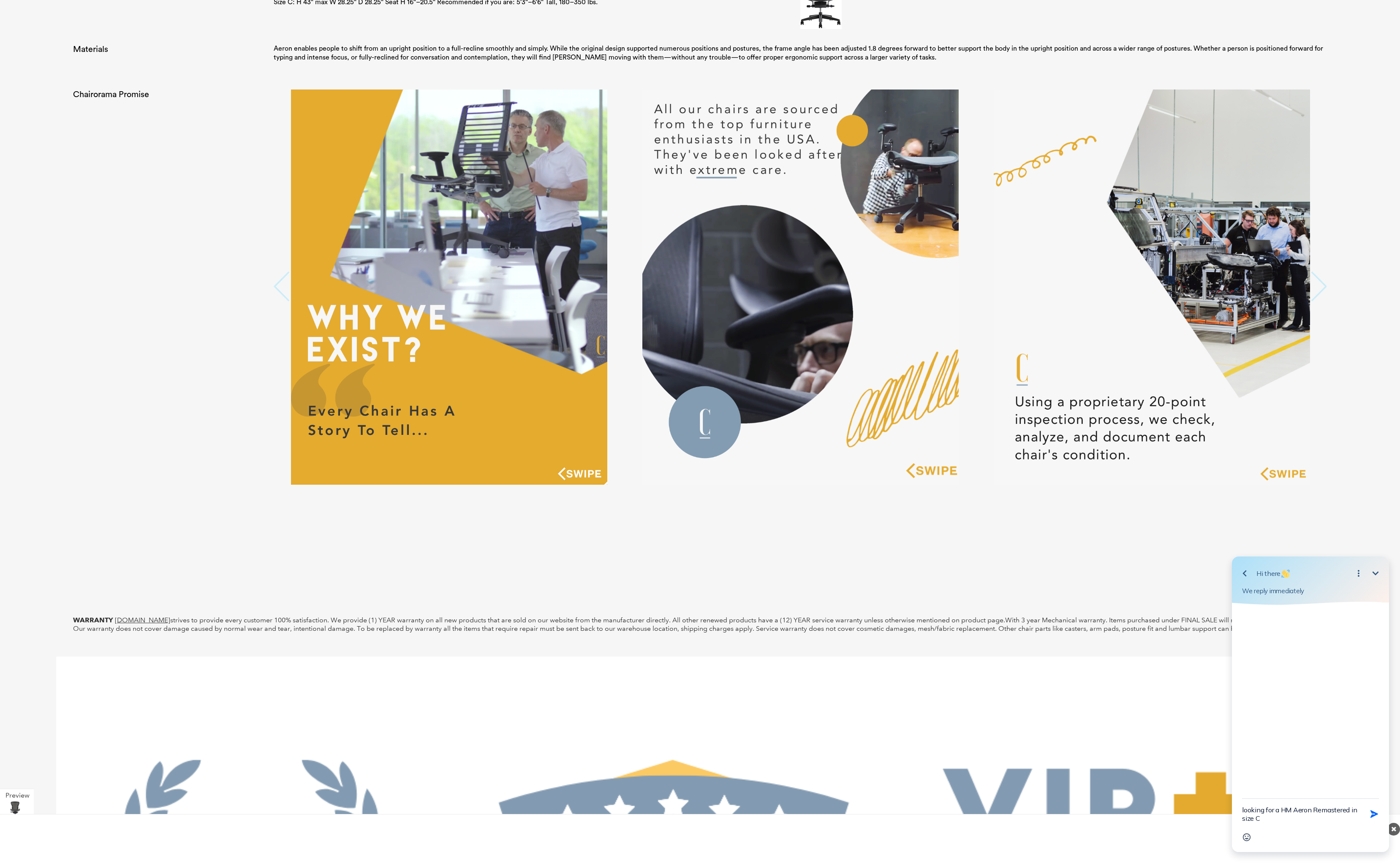
type textarea "looking for a HM Aeron Remastered in size C"
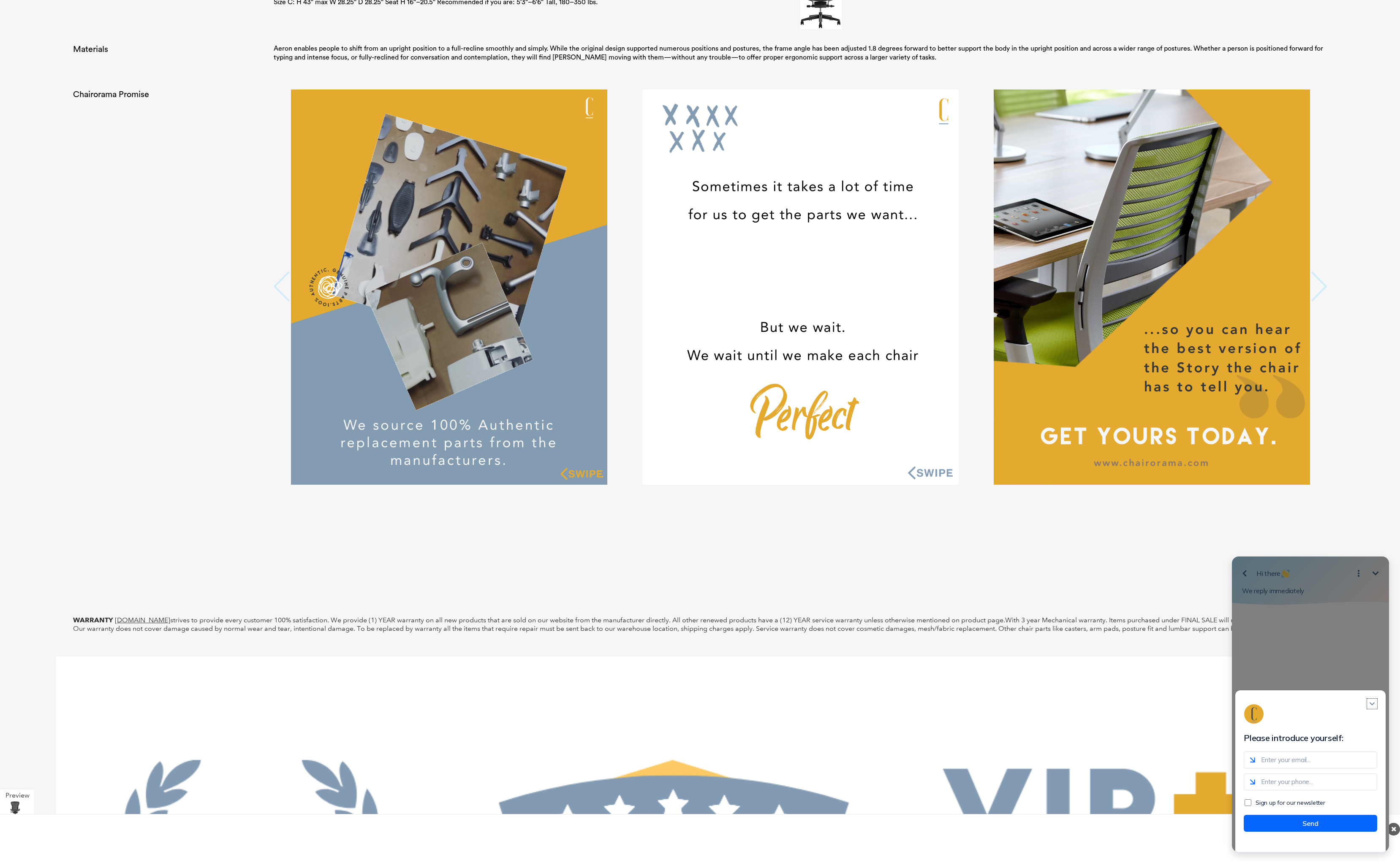
click at [1375, 708] on icon "Close modal" at bounding box center [1372, 704] width 8 height 8
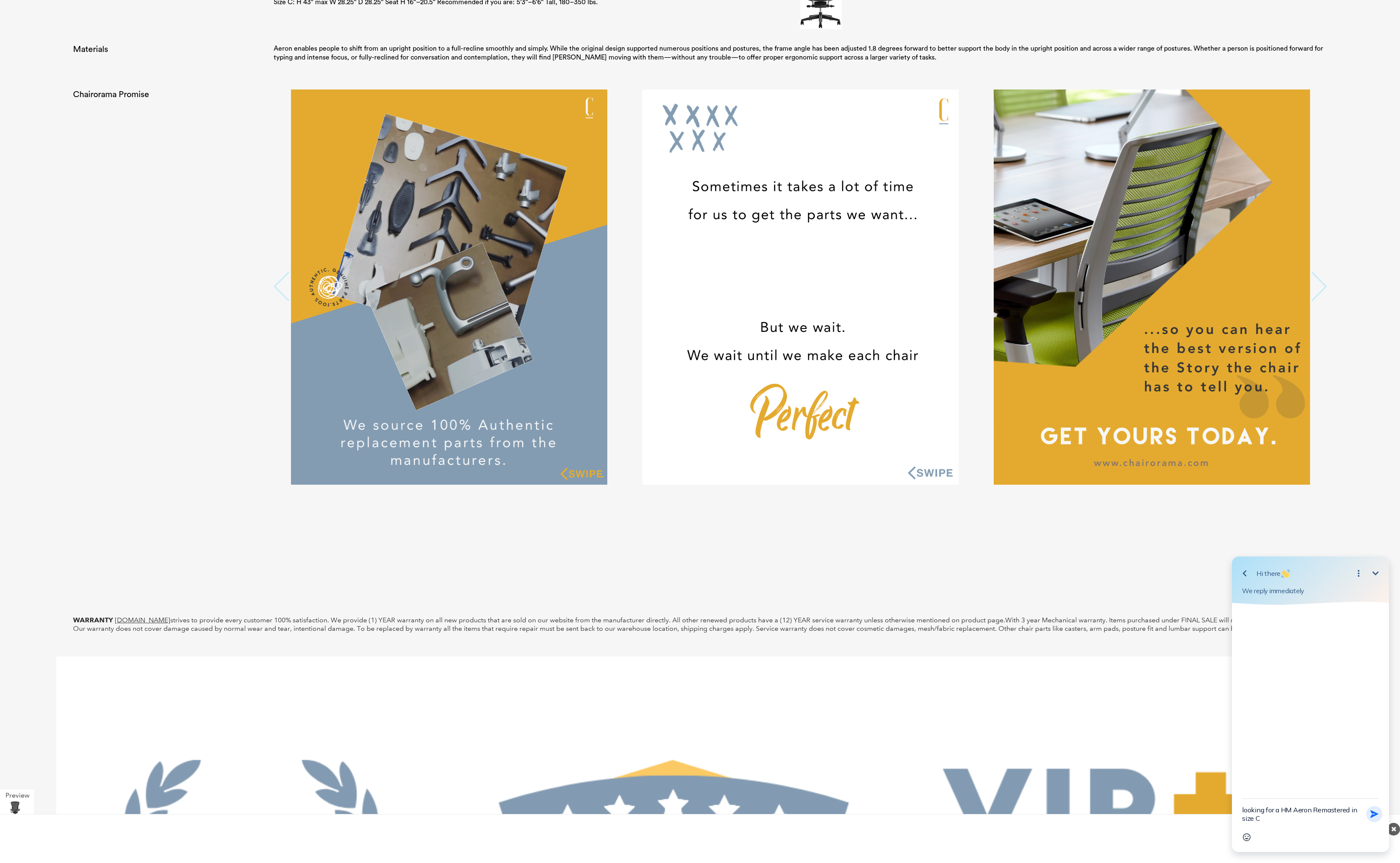
click at [1378, 814] on icon "button" at bounding box center [1374, 814] width 9 height 9
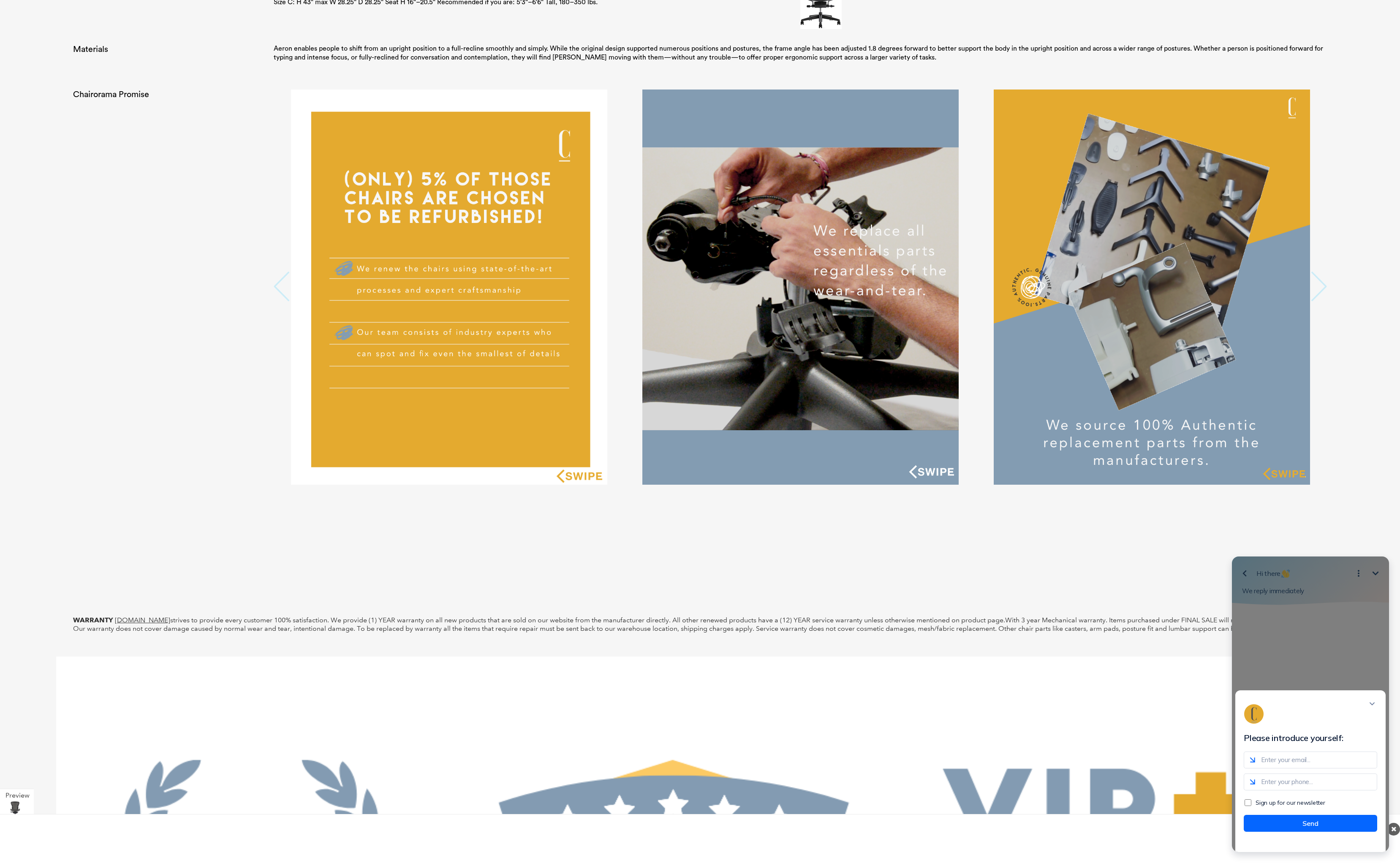
click at [1278, 769] on input "email" at bounding box center [1310, 760] width 133 height 17
type input "@"
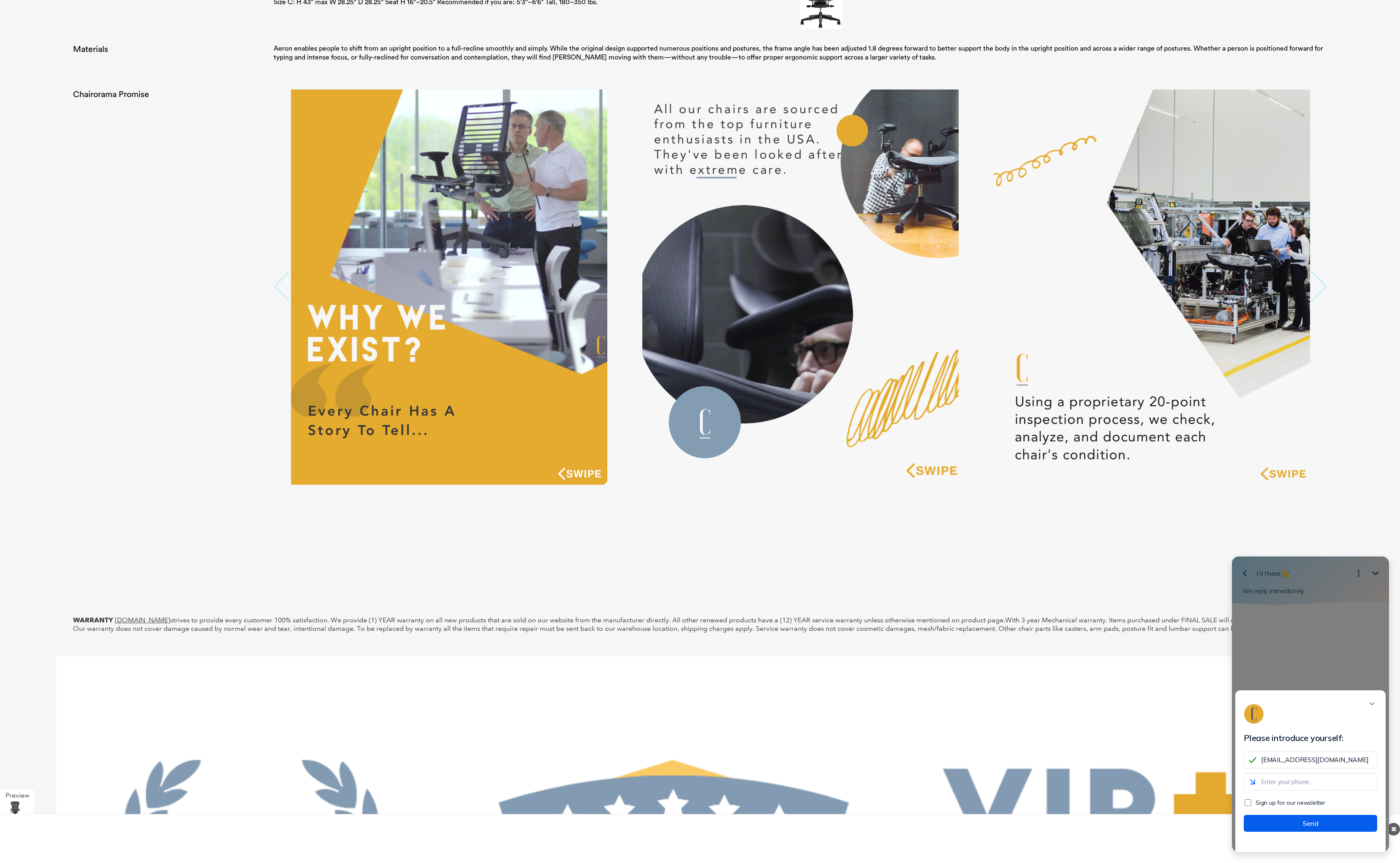
type input "[EMAIL_ADDRESS][DOMAIN_NAME]"
click at [1317, 831] on button "Send" at bounding box center [1310, 823] width 133 height 17
click at [1271, 790] on input "tel" at bounding box center [1310, 782] width 133 height 17
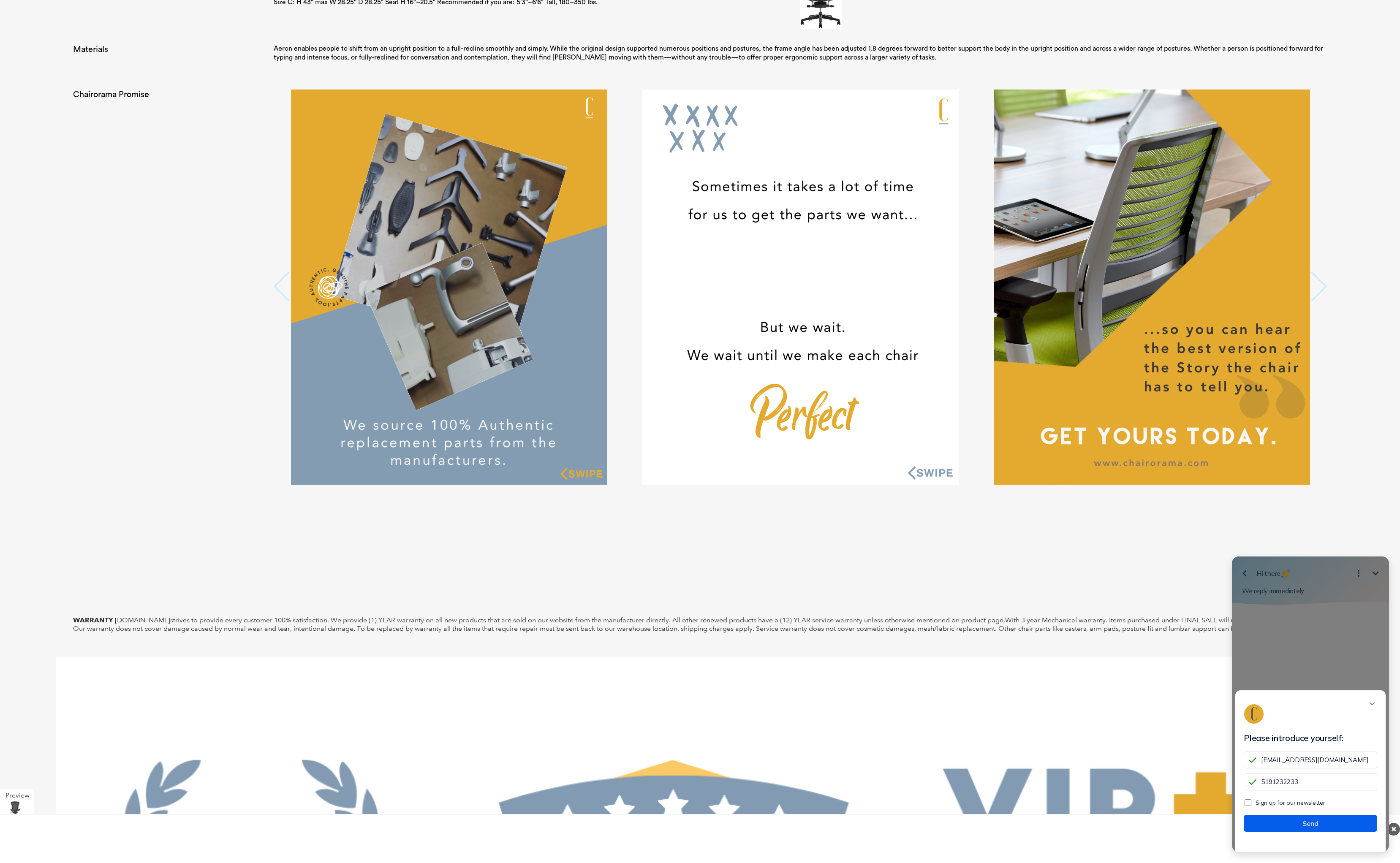
type input "5191232233"
click at [1344, 832] on button "Send" at bounding box center [1310, 823] width 133 height 17
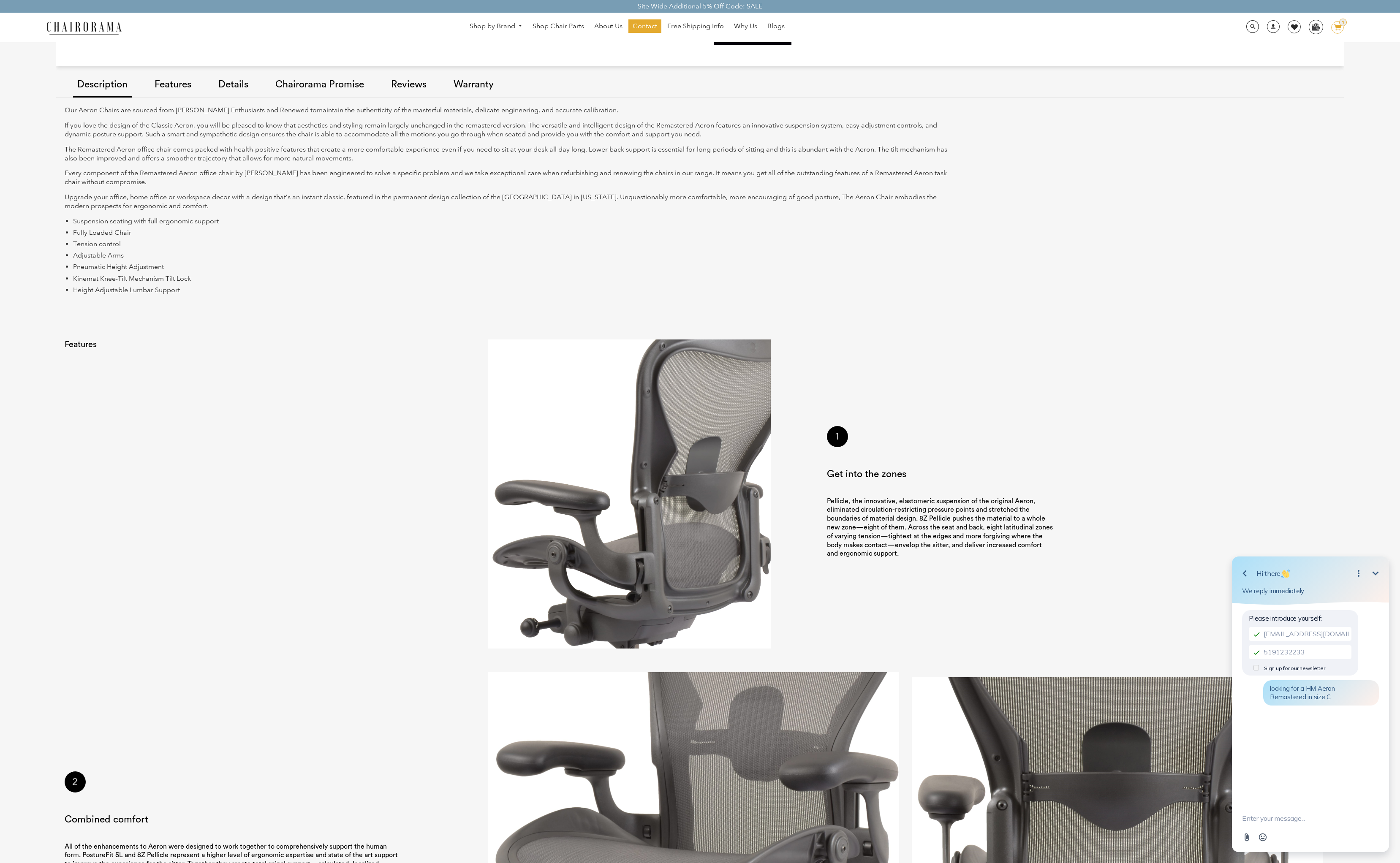
scroll to position [0, 0]
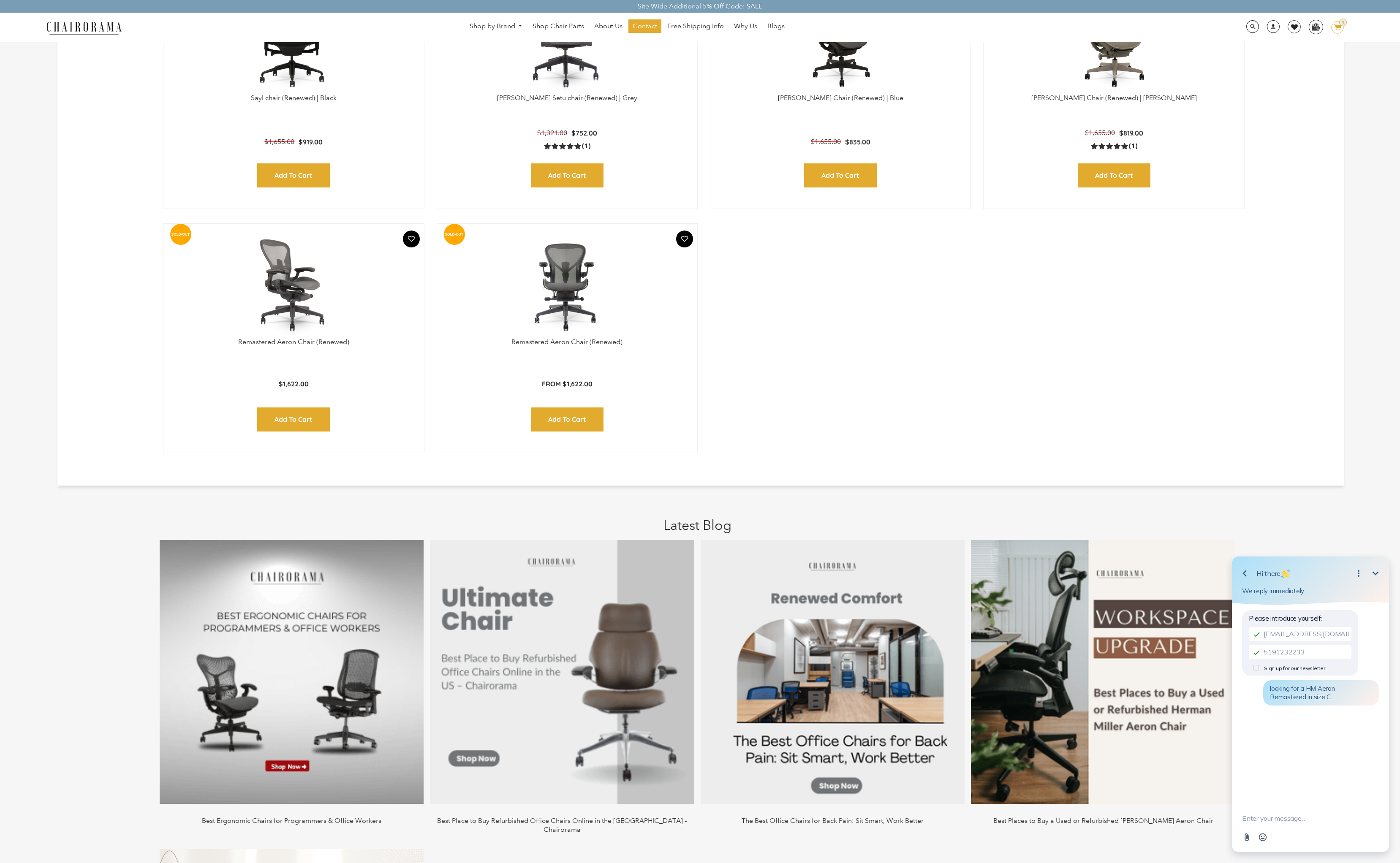
click at [280, 326] on img at bounding box center [294, 284] width 244 height 105
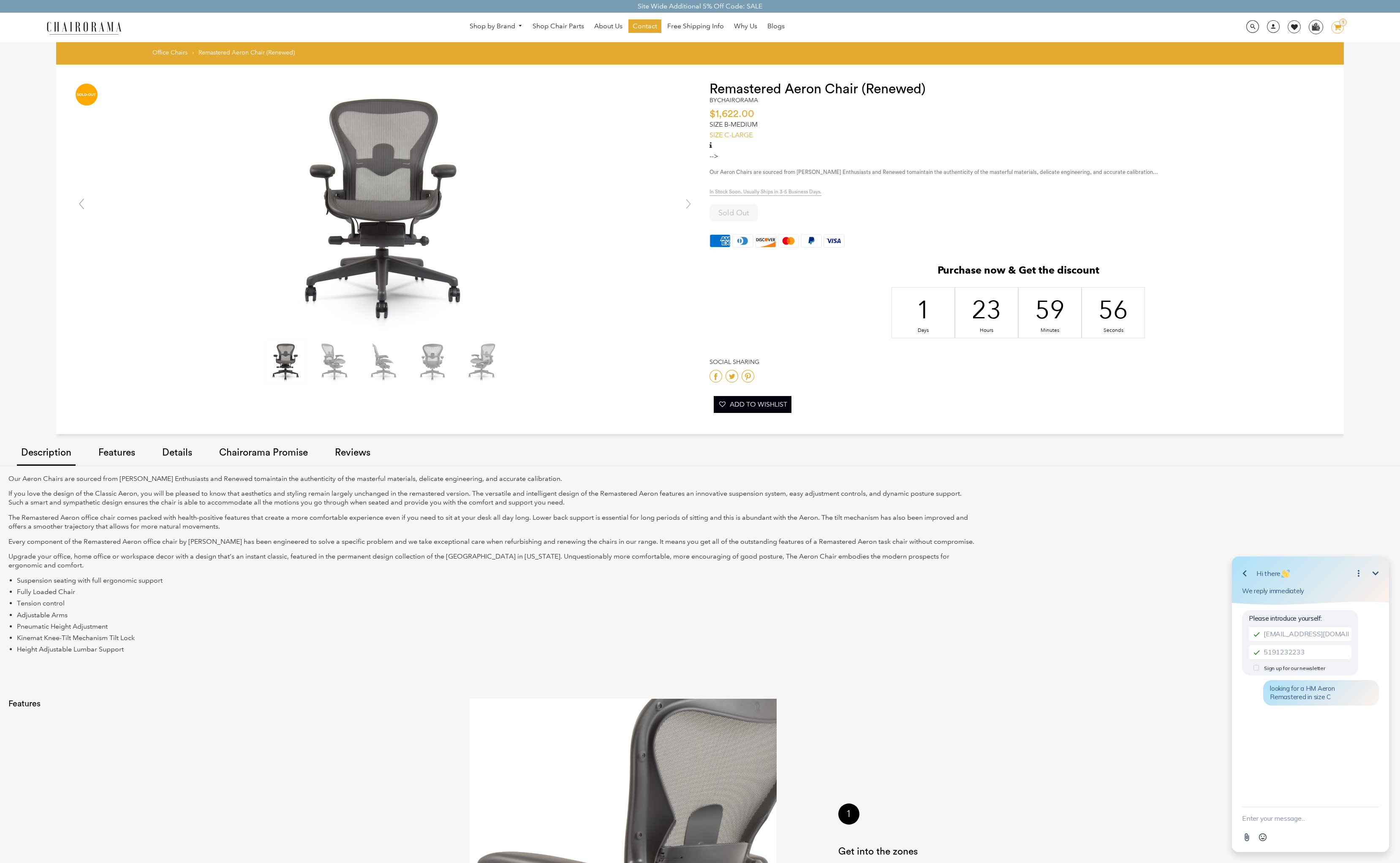
click at [735, 137] on link "SIZE C-LARGE" at bounding box center [731, 135] width 43 height 8
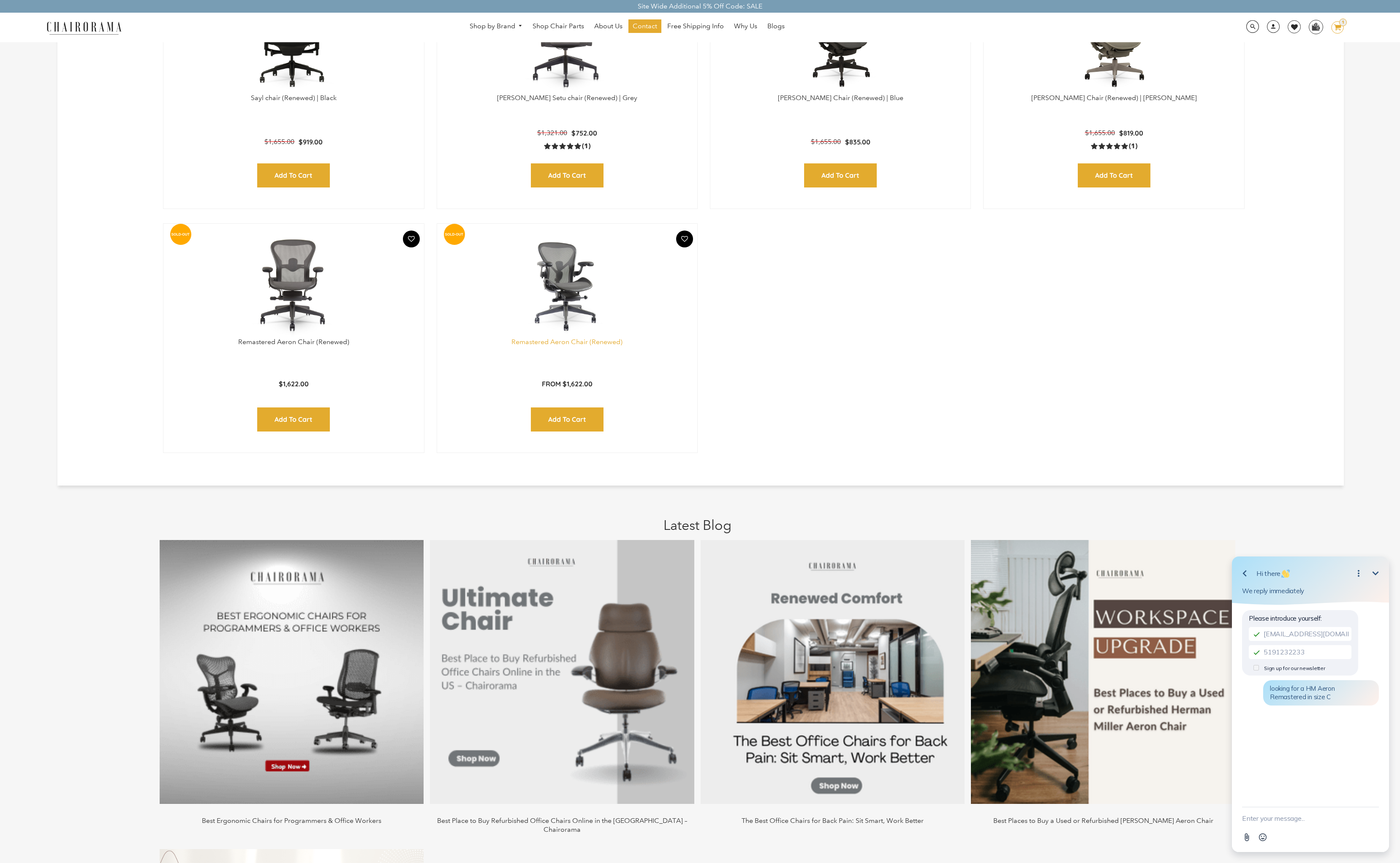
click at [574, 342] on link "Remastered Aeron Chair (Renewed)" at bounding box center [567, 342] width 111 height 8
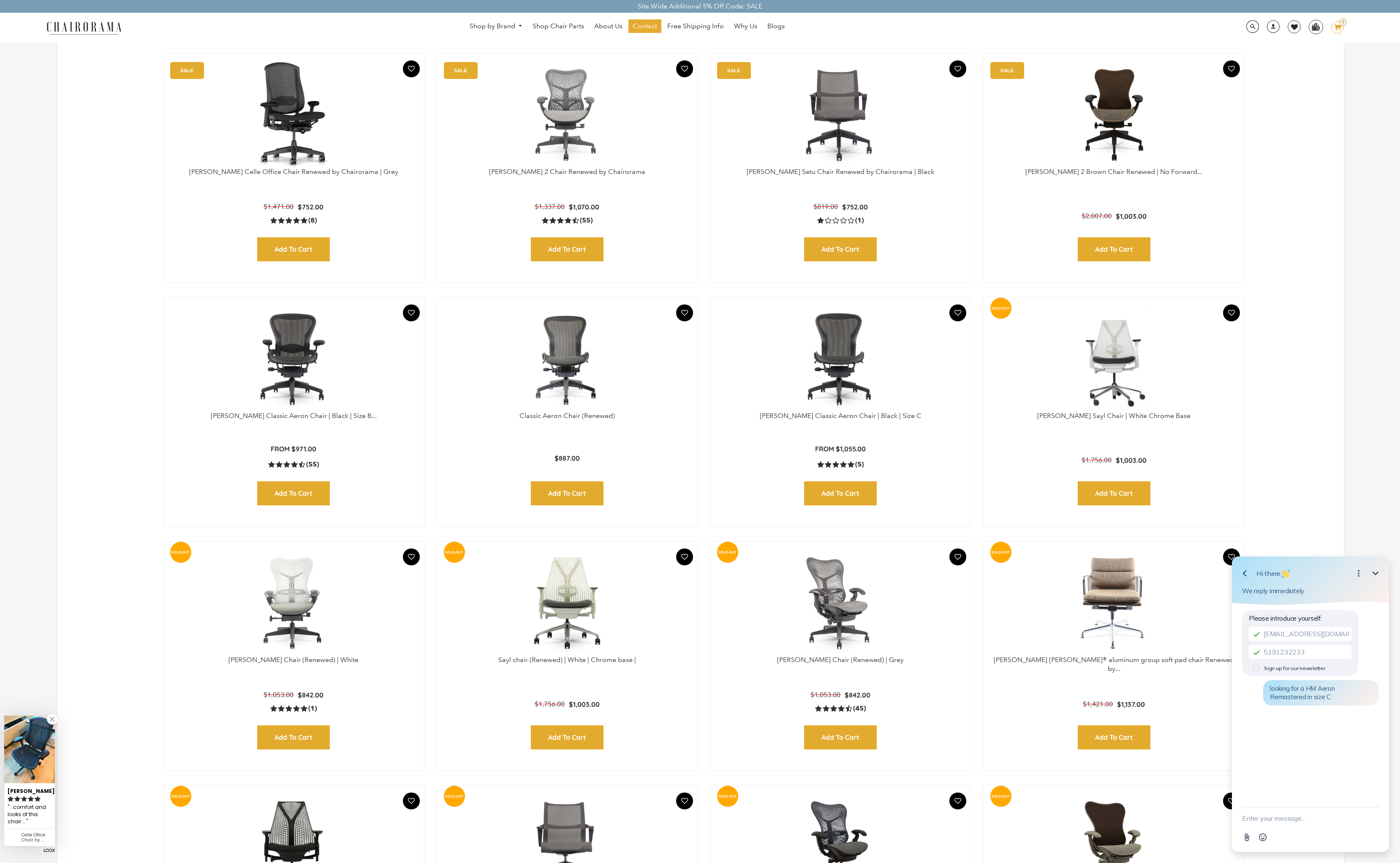
scroll to position [372, 0]
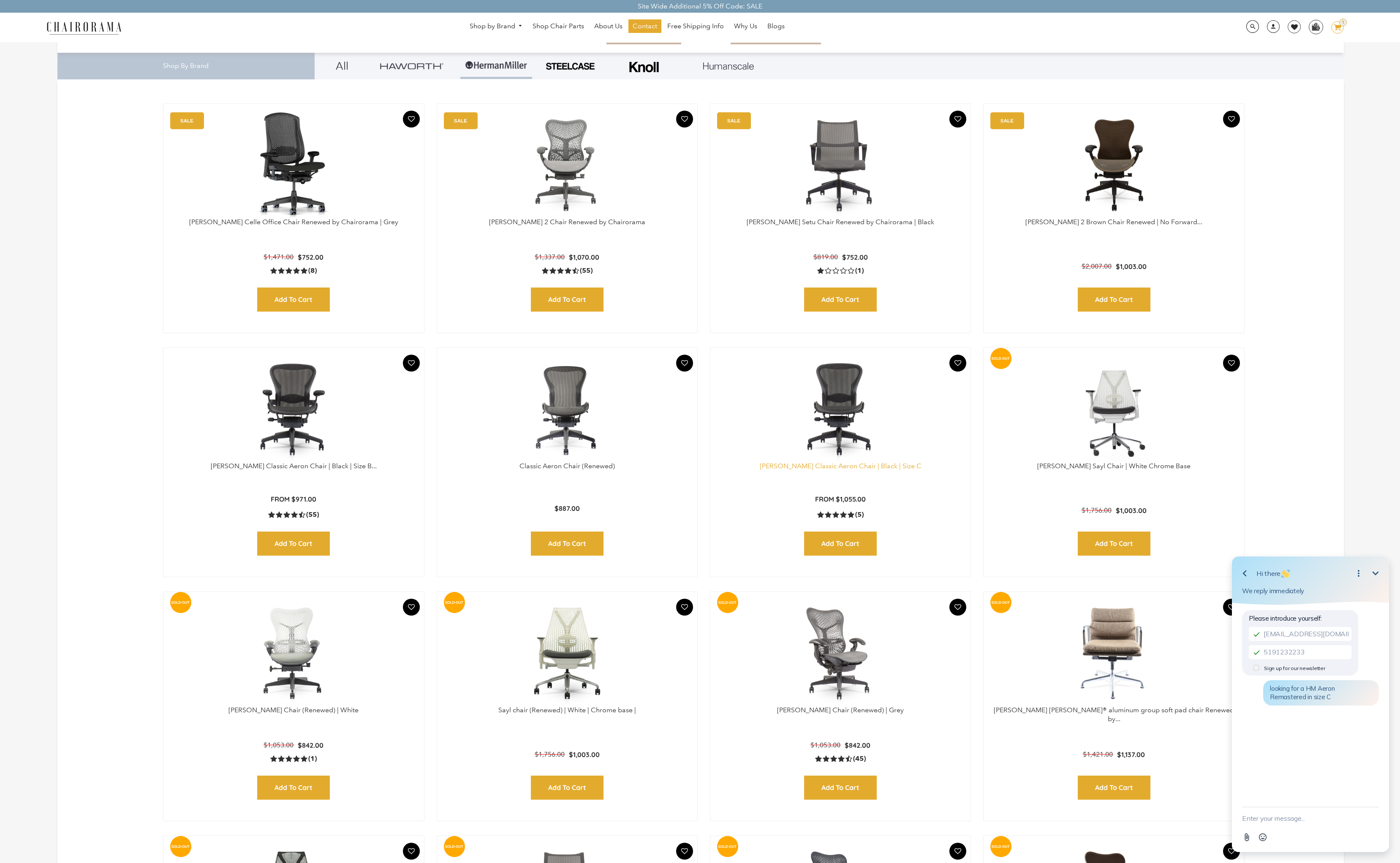
click at [871, 467] on link "[PERSON_NAME] Classic Aeron Chair | Black | Size C" at bounding box center [841, 466] width 162 height 8
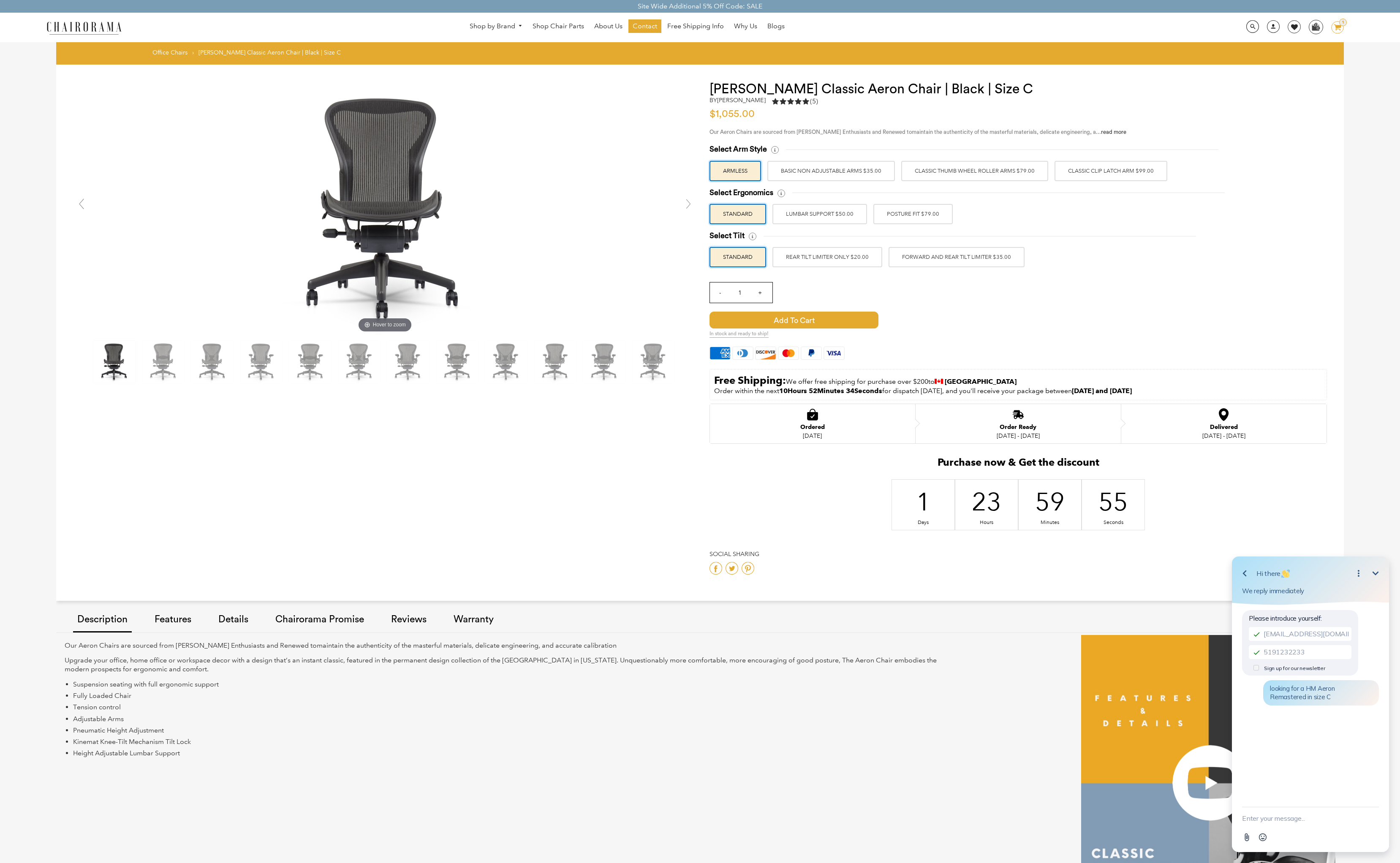
click at [1092, 175] on label "Classic Clip Latch Arm $99.00" at bounding box center [1111, 171] width 113 height 20
click at [0, 0] on input "Classic Clip Latch Arm $99.00" at bounding box center [0, 0] width 0 height 0
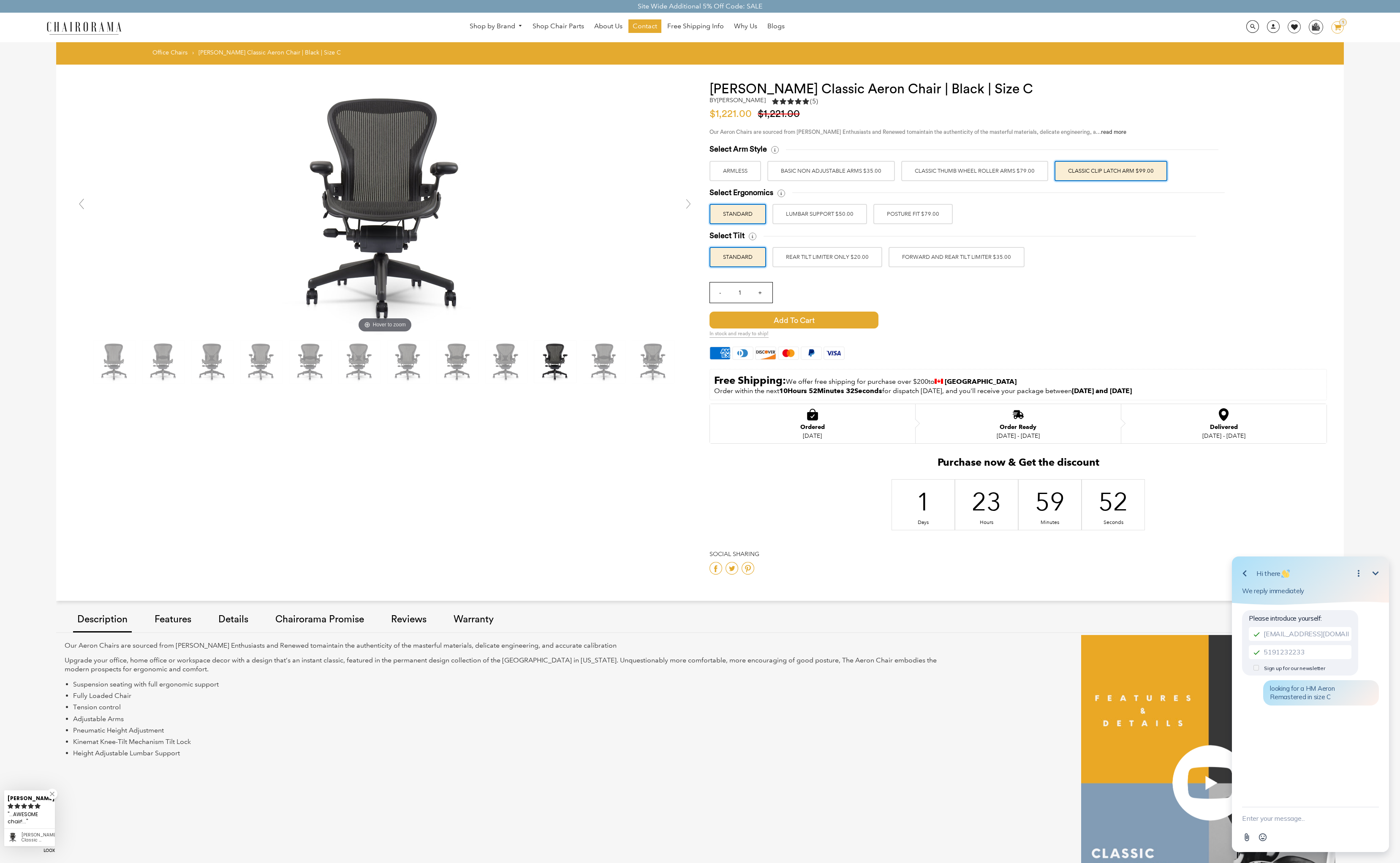
click at [913, 219] on label "POSTURE FIT $79.00" at bounding box center [913, 214] width 79 height 20
click at [0, 0] on input "POSTURE FIT $79.00" at bounding box center [0, 0] width 0 height 0
click at [950, 263] on label "FORWARD AND REAR TILT LIMITER $35.00" at bounding box center [957, 257] width 136 height 20
click at [0, 0] on input "FORWARD AND REAR TILT LIMITER $35.00" at bounding box center [0, 0] width 0 height 0
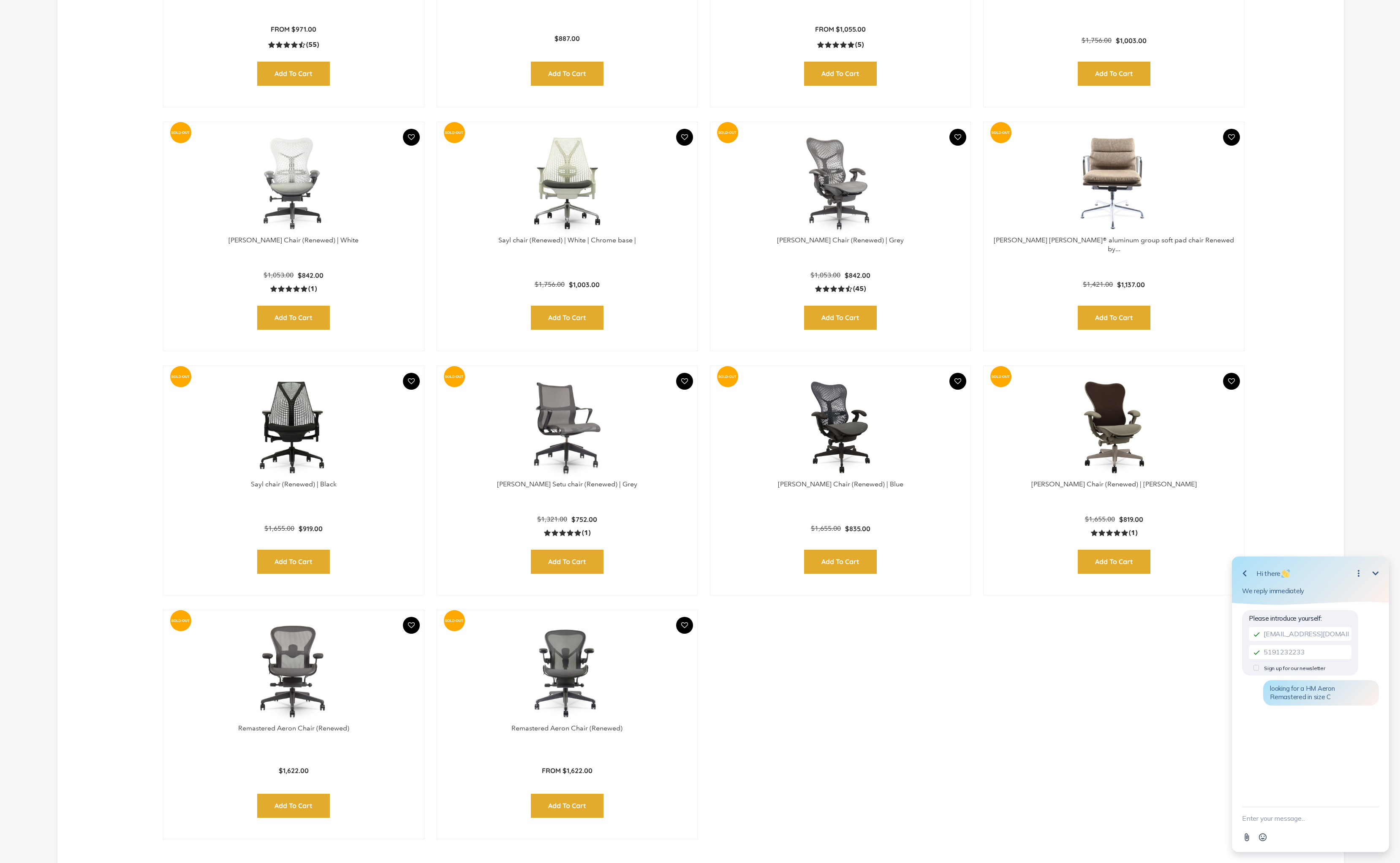
scroll to position [1117, 0]
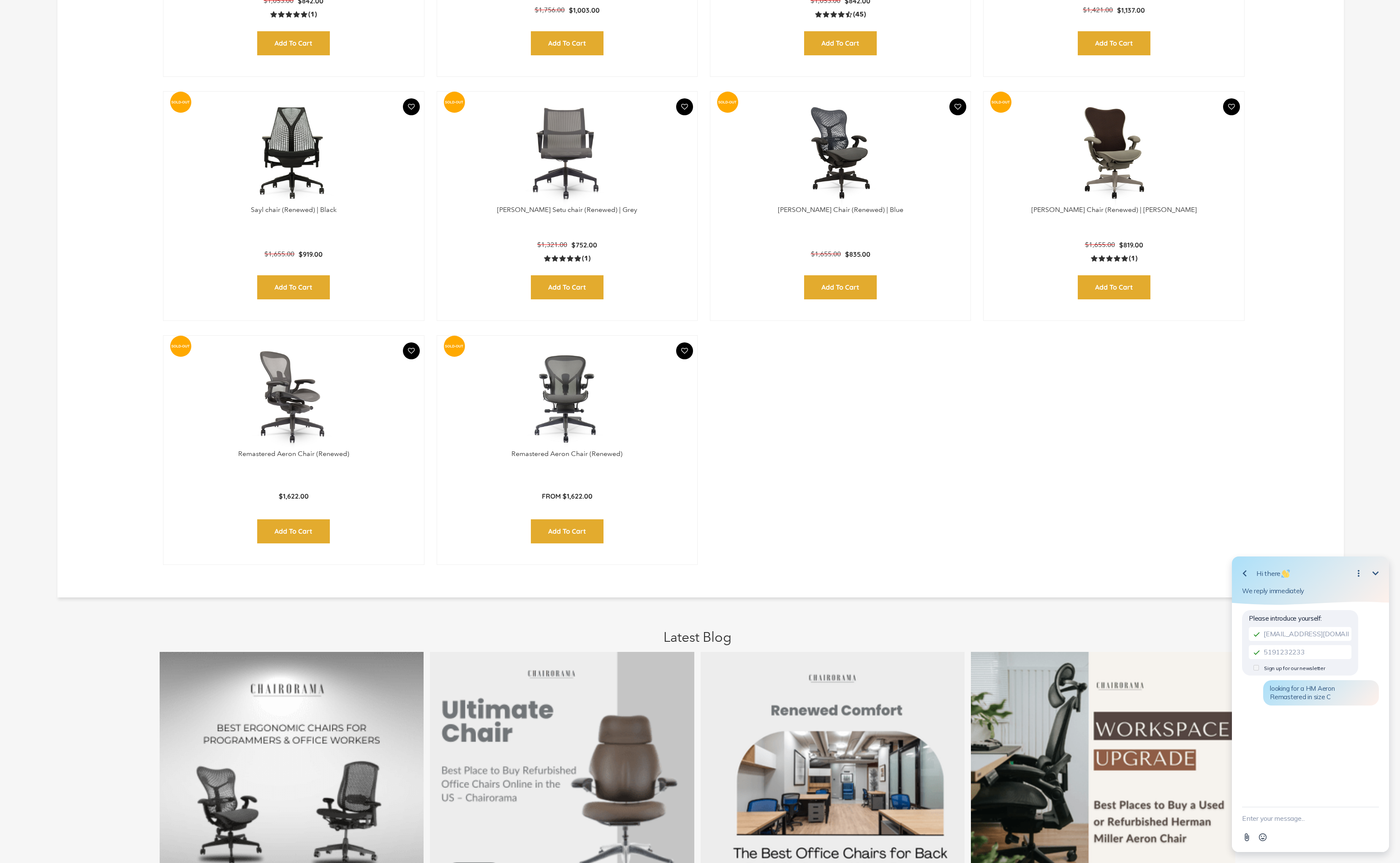
click at [293, 416] on img at bounding box center [294, 396] width 244 height 105
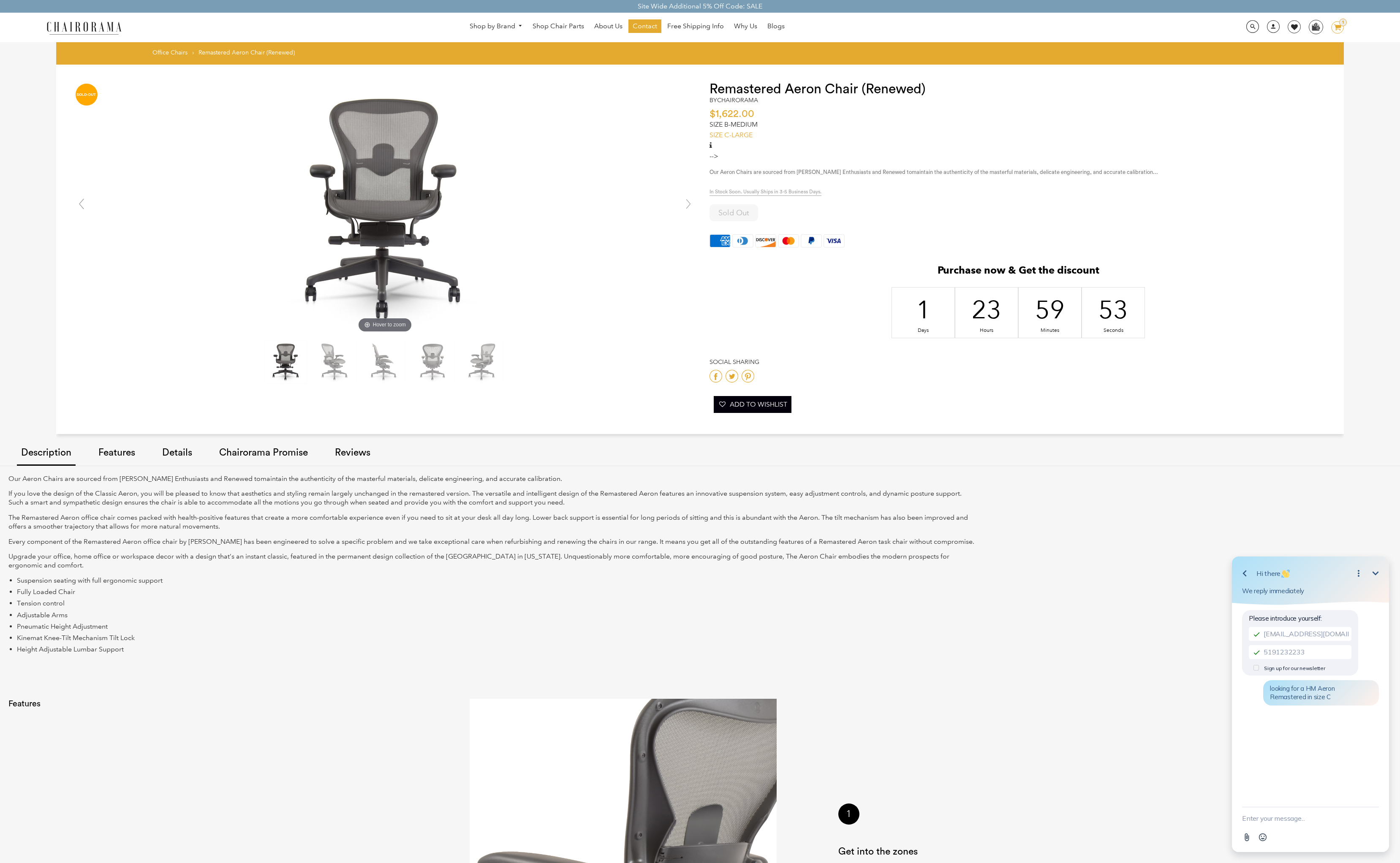
click at [731, 136] on link "SIZE C-LARGE" at bounding box center [731, 135] width 43 height 8
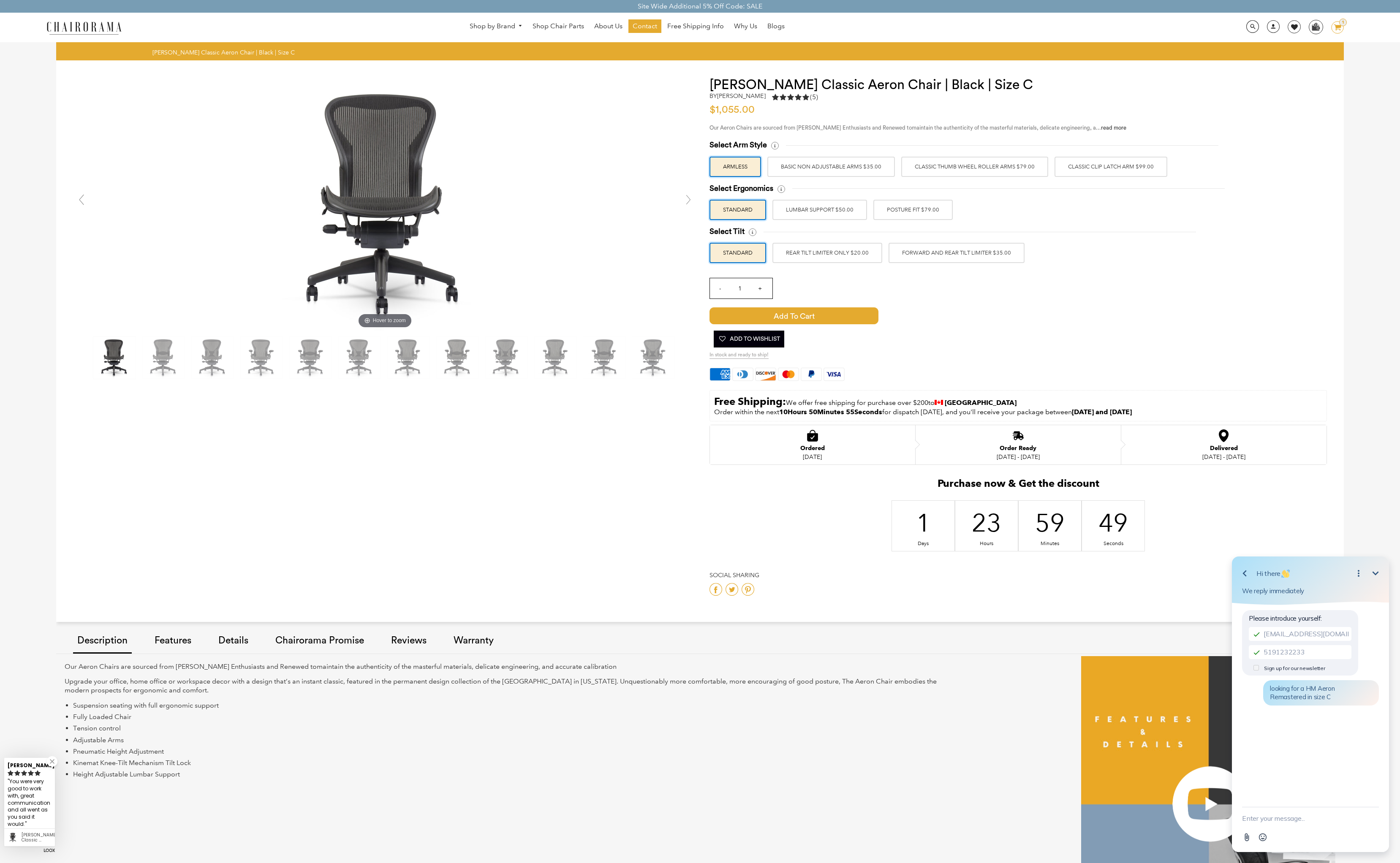
click at [1084, 168] on label "Classic Clip Latch Arm $99.00" at bounding box center [1111, 166] width 113 height 20
click at [0, 0] on input "Classic Clip Latch Arm $99.00" at bounding box center [0, 0] width 0 height 0
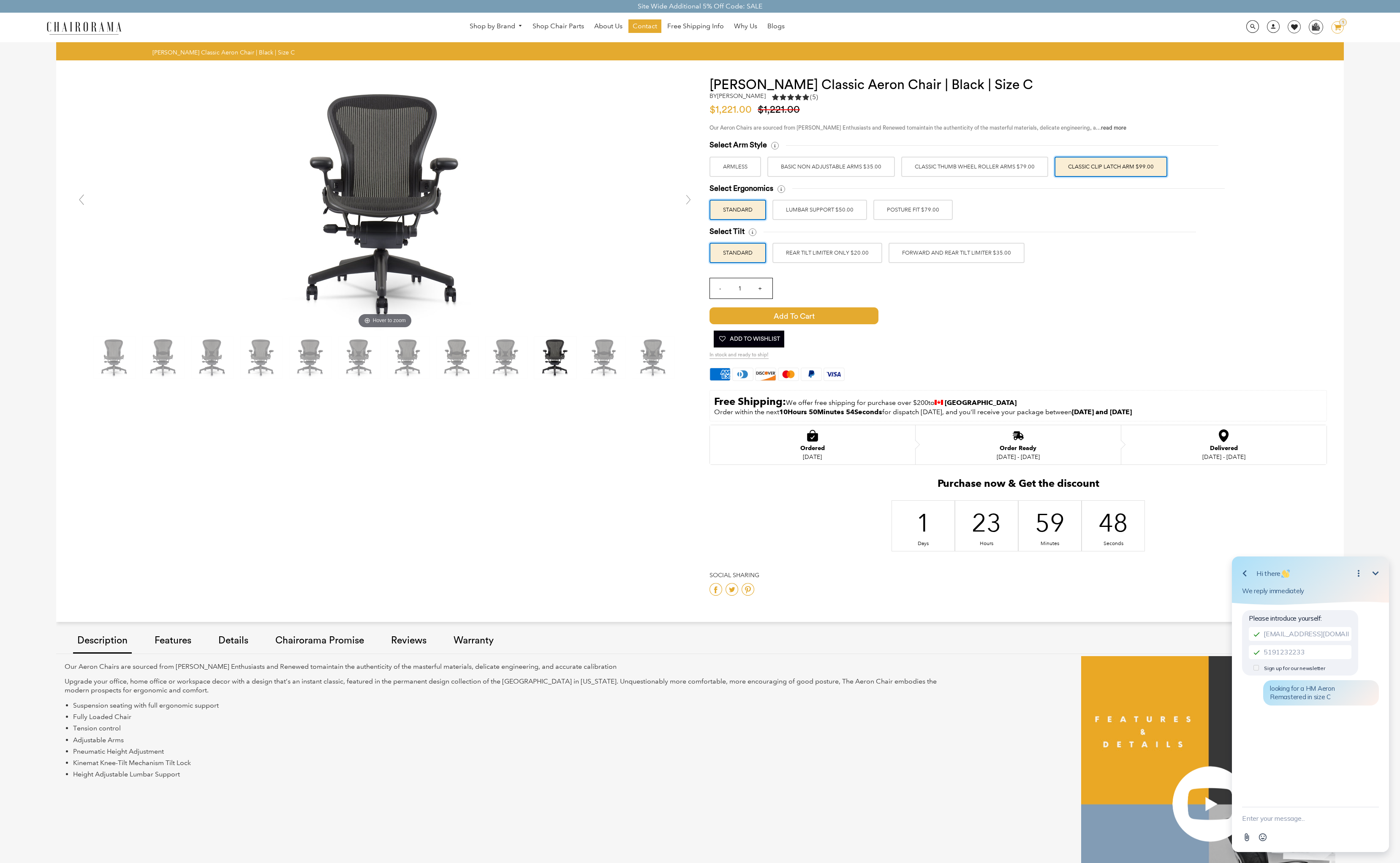
click at [924, 210] on label "POSTURE FIT $79.00" at bounding box center [913, 210] width 79 height 20
click at [0, 0] on input "POSTURE FIT $79.00" at bounding box center [0, 0] width 0 height 0
click at [984, 258] on label "FORWARD AND REAR TILT LIMITER $35.00" at bounding box center [957, 253] width 136 height 20
click at [0, 0] on input "FORWARD AND REAR TILT LIMITER $35.00" at bounding box center [0, 0] width 0 height 0
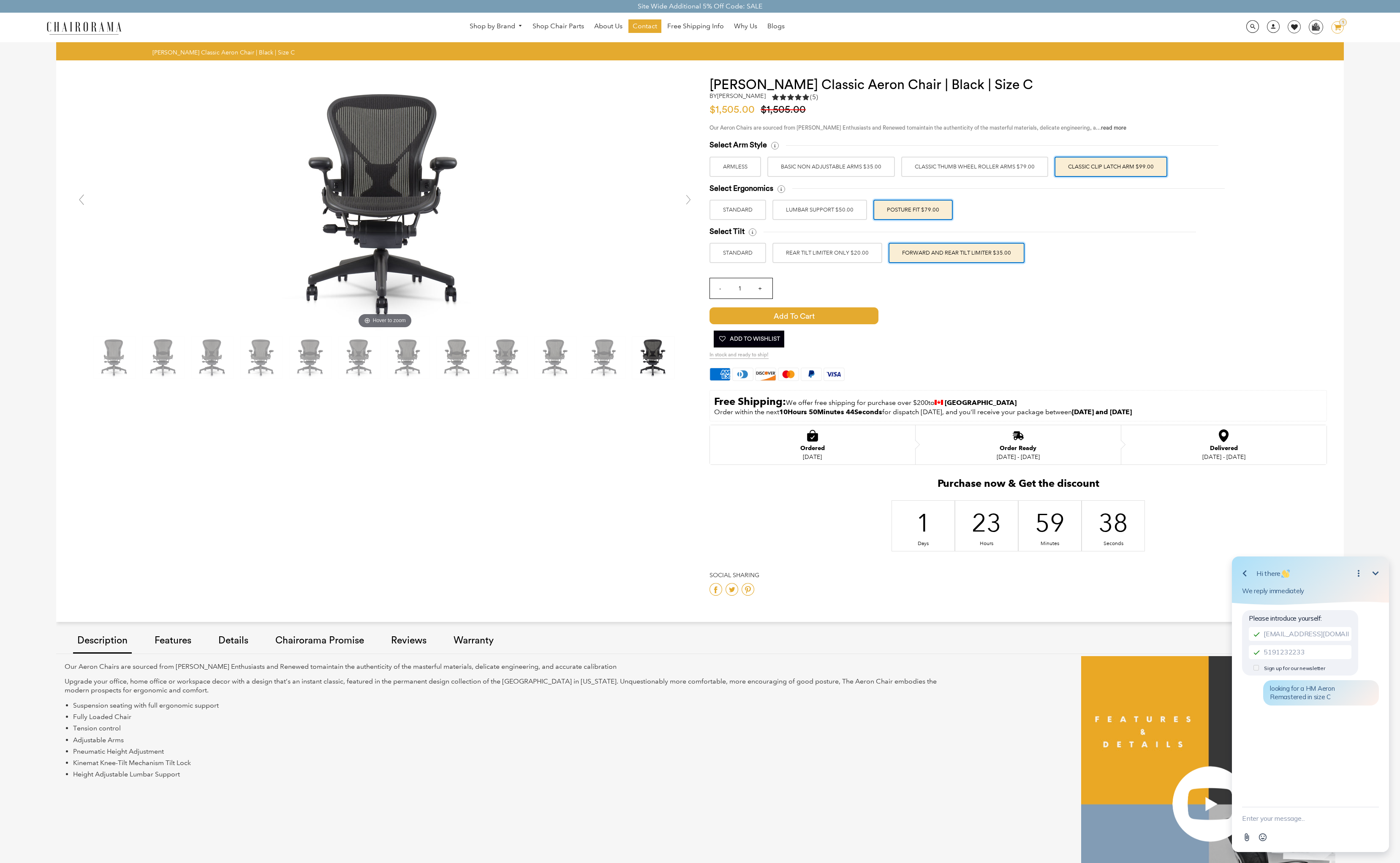
drag, startPoint x: 840, startPoint y: 323, endPoint x: 957, endPoint y: 341, distance: 118.4
click at [953, 340] on div "Cart Error Add to Cart Added Add To Wishlist" at bounding box center [926, 329] width 432 height 44
click at [851, 322] on span "Add to Cart" at bounding box center [794, 316] width 169 height 17
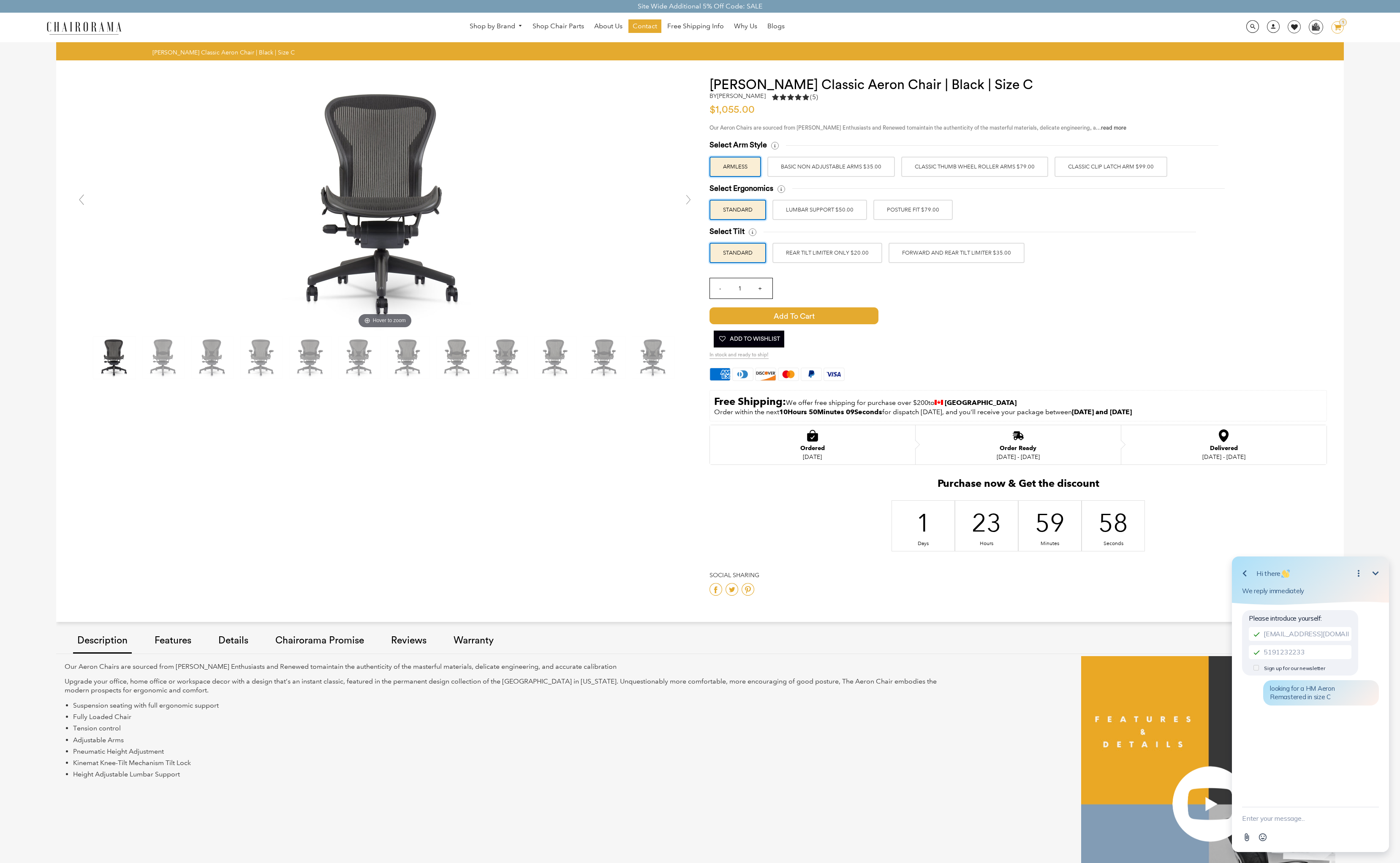
click at [1338, 26] on icon at bounding box center [1338, 27] width 7 height 6
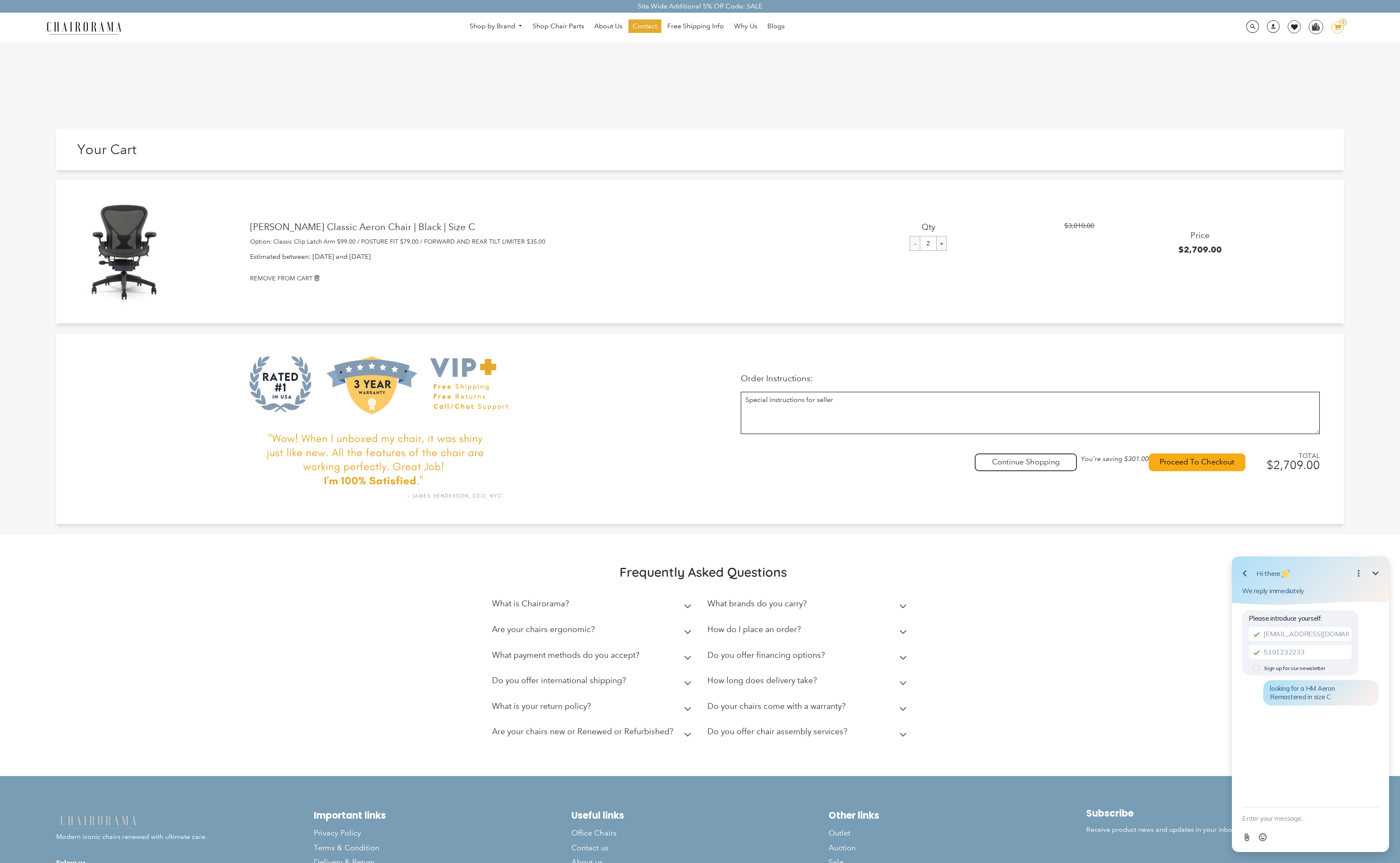
click at [916, 246] on input "-" at bounding box center [915, 243] width 10 height 15
type input "1"
click at [680, 412] on div "Enjoy Free Shipping, [DATE] Only! Offer Ends Midnight [DATE]." at bounding box center [377, 429] width 643 height 190
click at [478, 308] on div "[PERSON_NAME] Classic Aeron Chair | Black | Size C $3,010.00 Price $2,709.00 Op…" at bounding box center [700, 252] width 1288 height 142
click at [1283, 816] on textarea "New message" at bounding box center [1310, 818] width 137 height 22
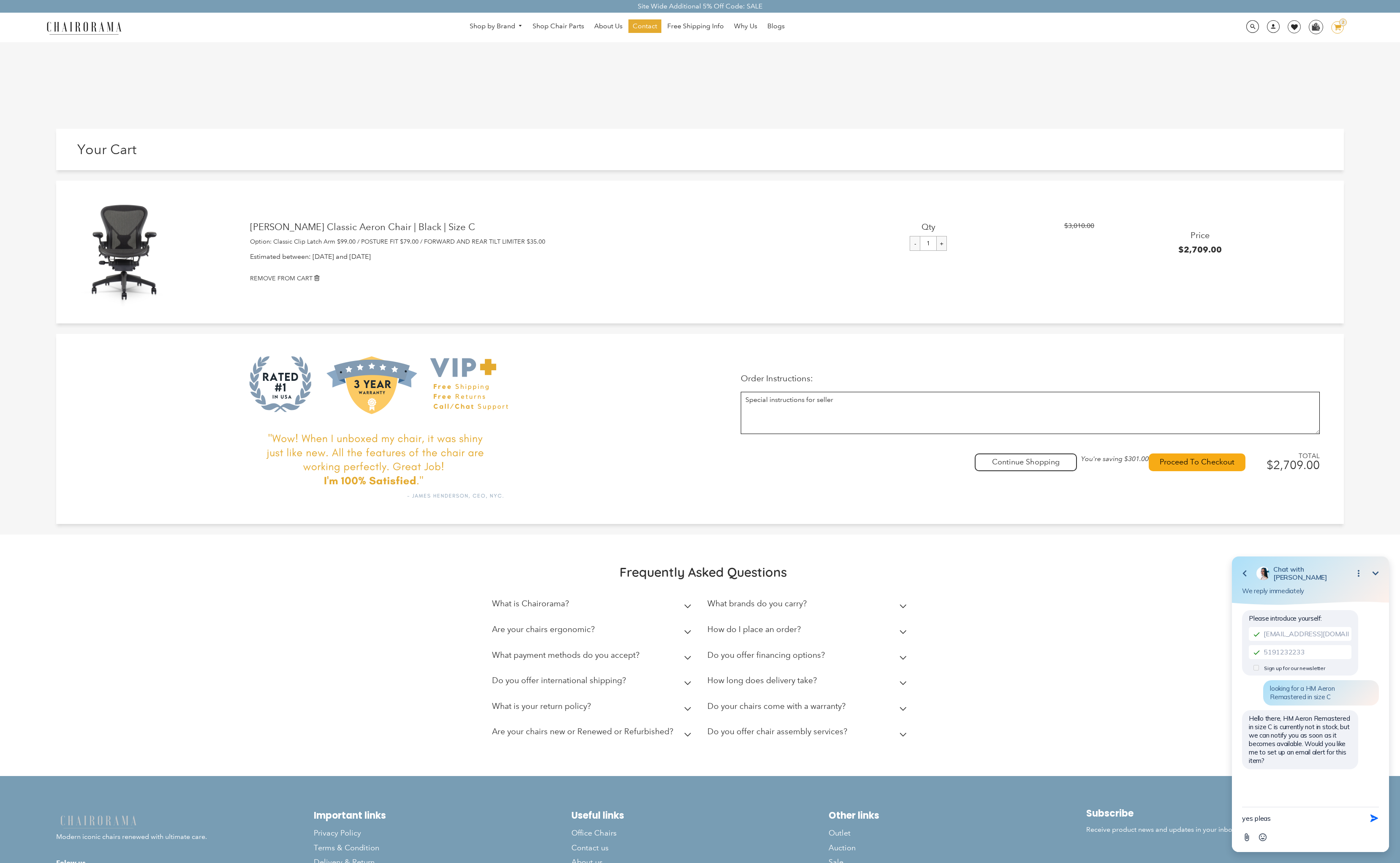
type textarea "yes please"
